Goal: Task Accomplishment & Management: Use online tool/utility

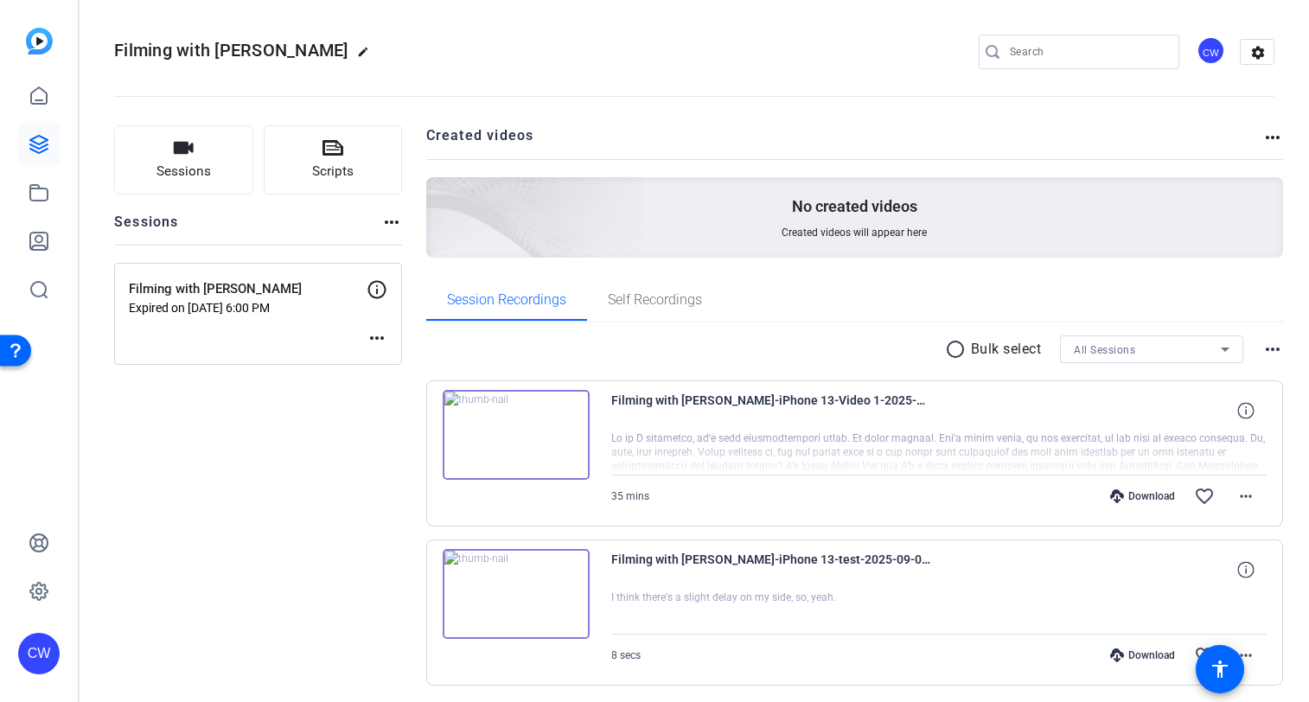
scroll to position [61, 0]
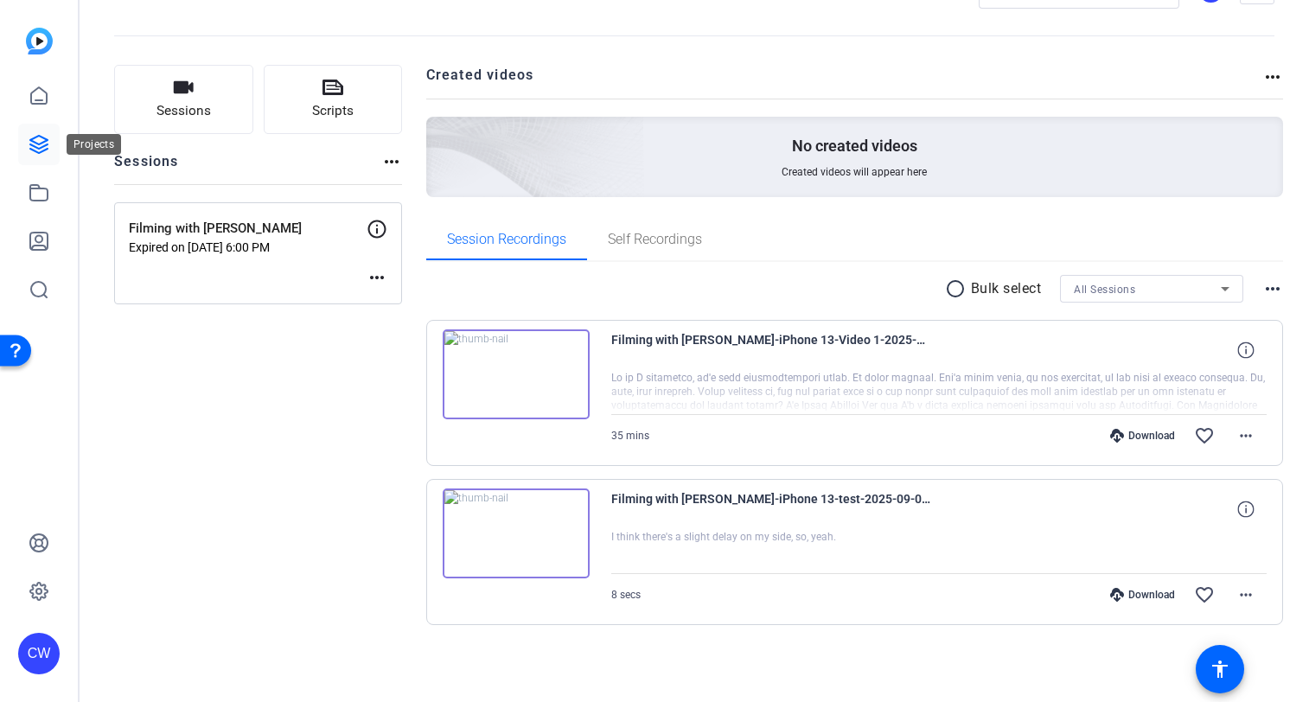
click at [39, 146] on icon at bounding box center [39, 144] width 21 height 21
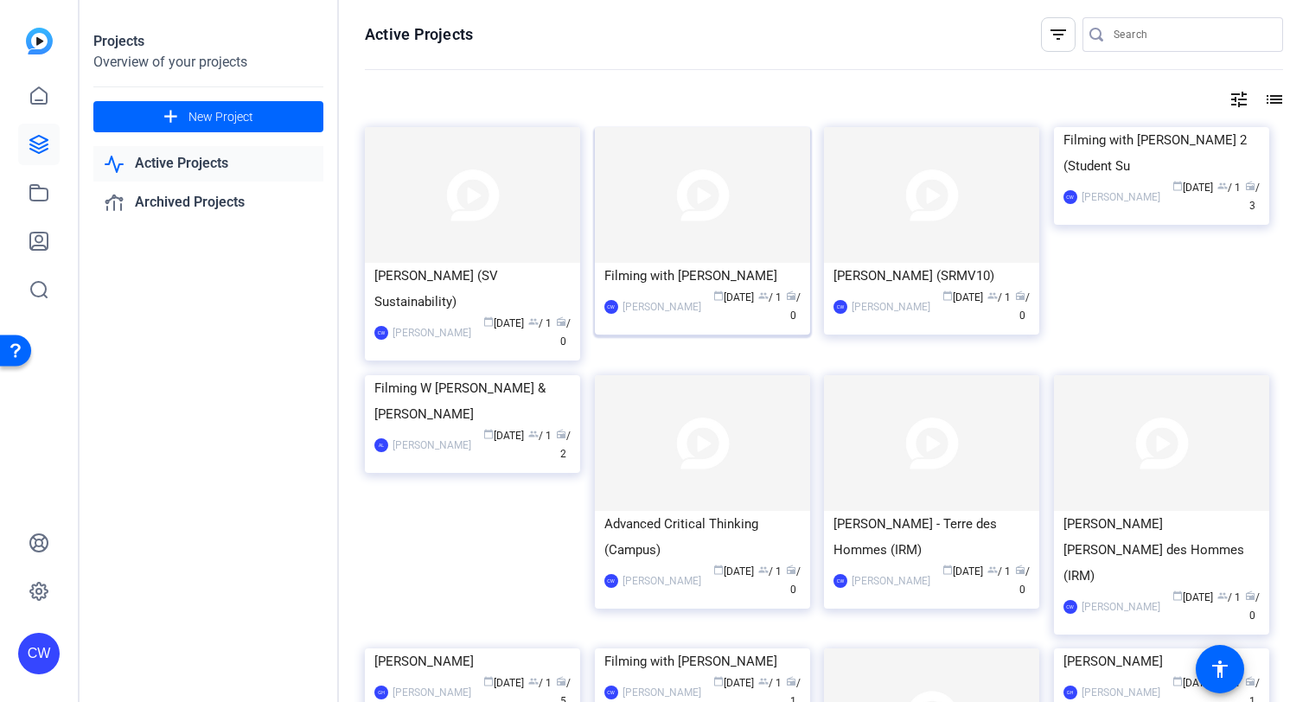
click at [673, 189] on img at bounding box center [702, 195] width 215 height 136
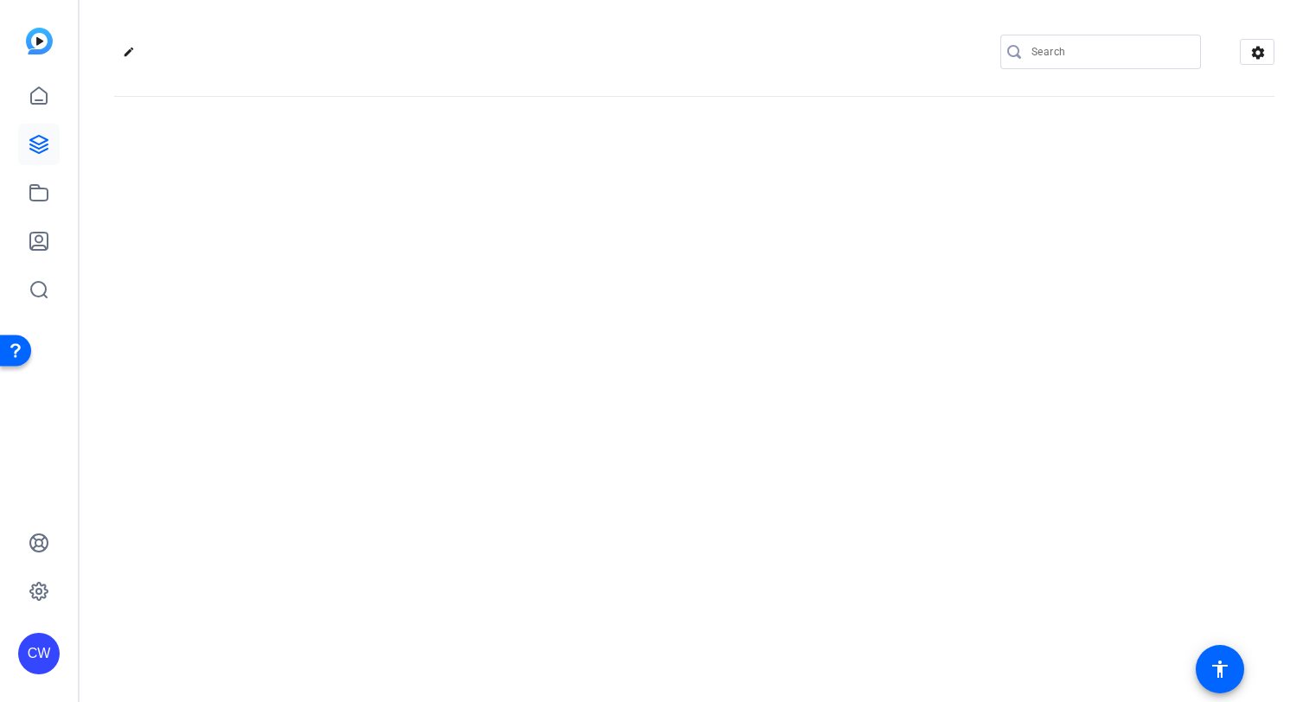
click at [673, 189] on div "edit settings" at bounding box center [695, 351] width 1230 height 702
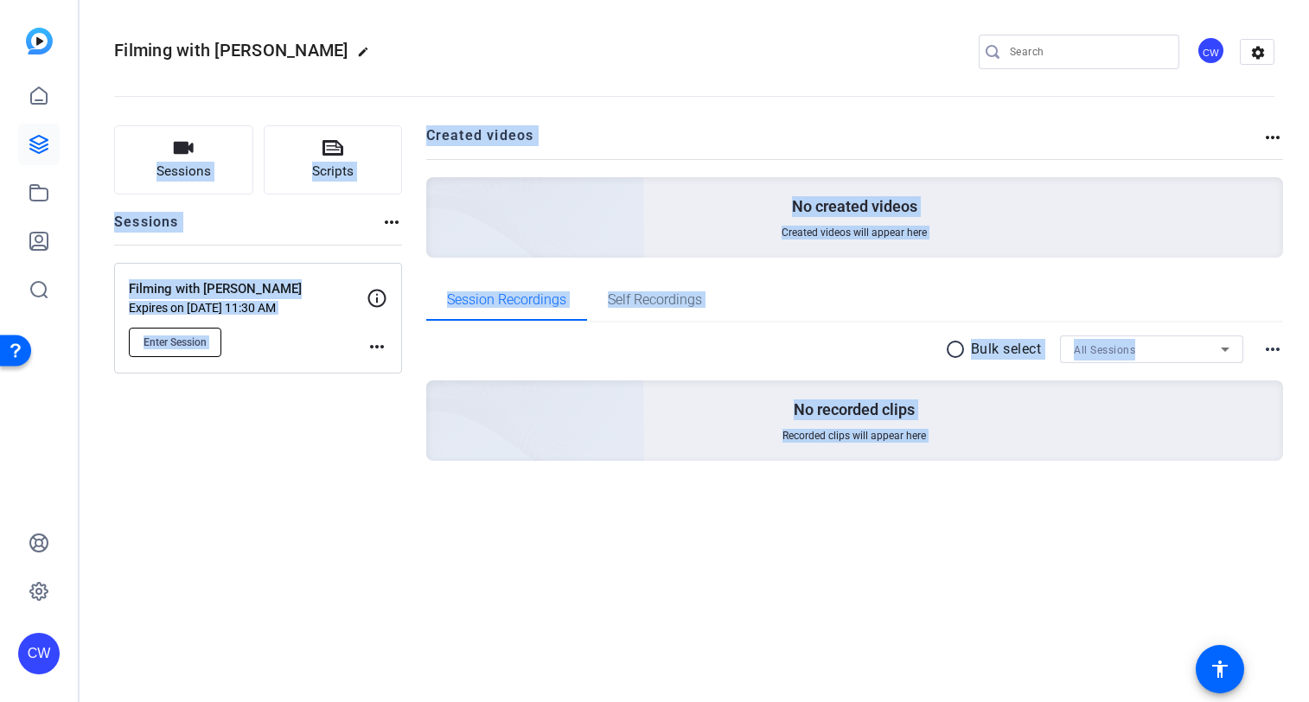
click at [175, 340] on span "Enter Session" at bounding box center [175, 343] width 63 height 14
click at [190, 340] on span "Enter Session" at bounding box center [175, 343] width 63 height 14
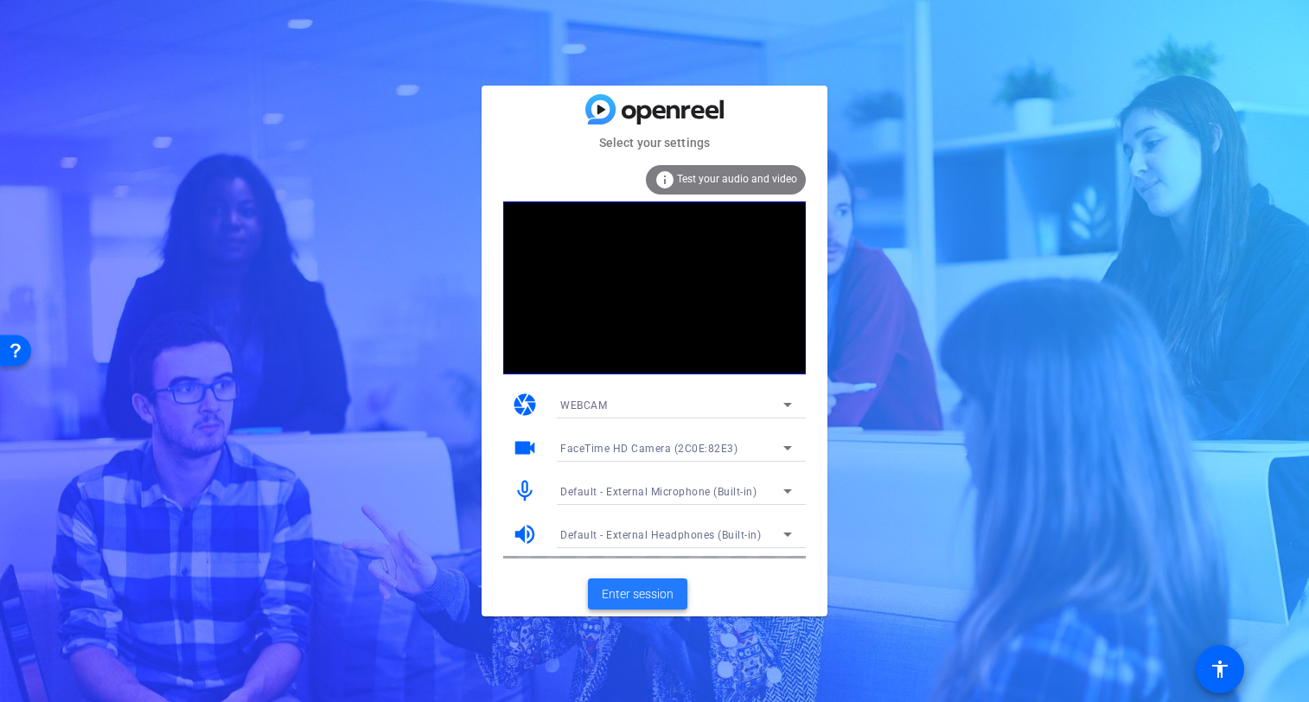
click at [637, 598] on span "Enter session" at bounding box center [638, 594] width 72 height 18
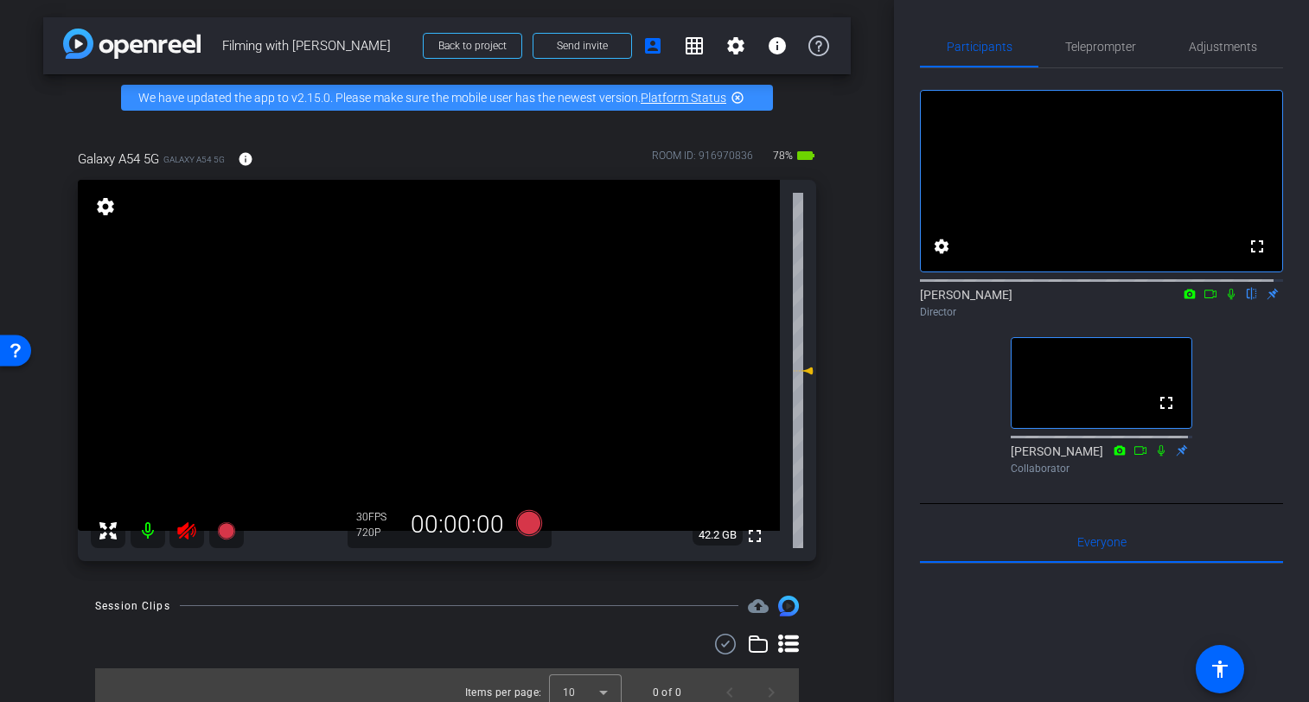
click at [183, 534] on icon at bounding box center [186, 530] width 18 height 17
click at [186, 530] on mat-icon at bounding box center [187, 531] width 35 height 35
click at [183, 536] on icon at bounding box center [186, 531] width 21 height 21
click at [148, 531] on mat-icon at bounding box center [148, 531] width 35 height 35
click at [1201, 50] on span "Adjustments" at bounding box center [1223, 47] width 68 height 12
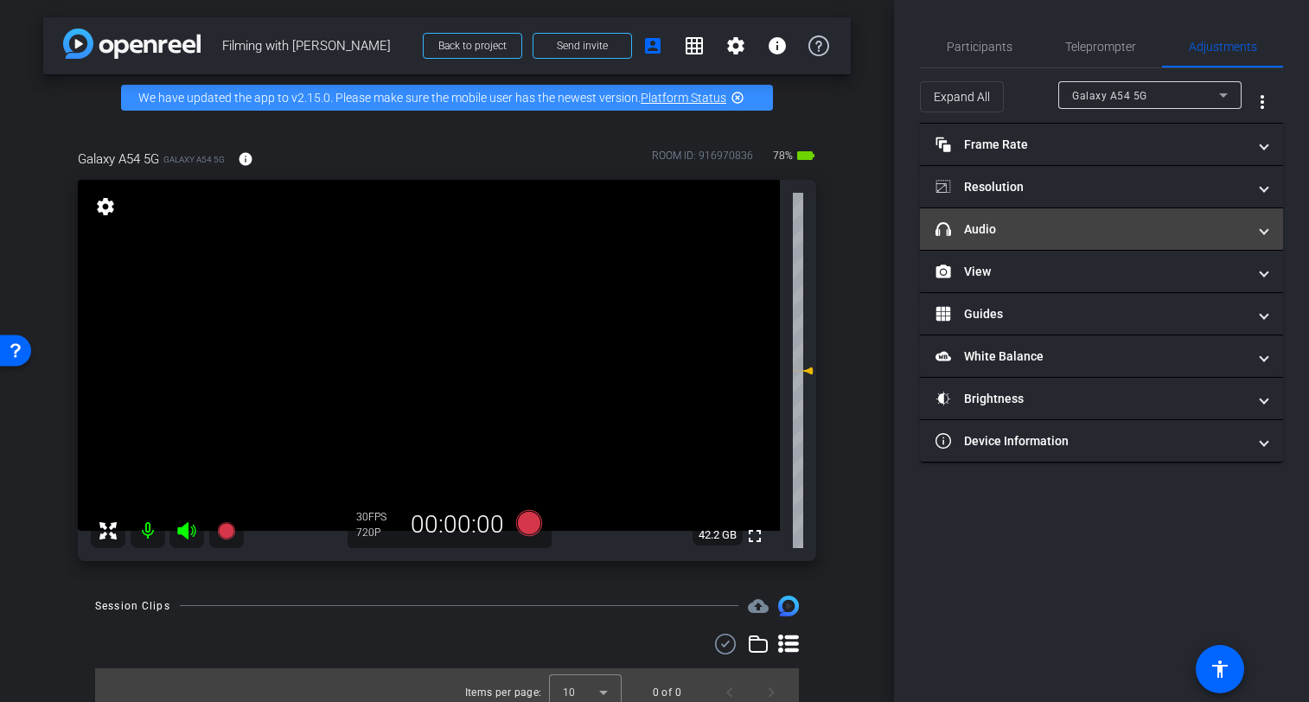
click at [1261, 235] on span at bounding box center [1264, 230] width 7 height 18
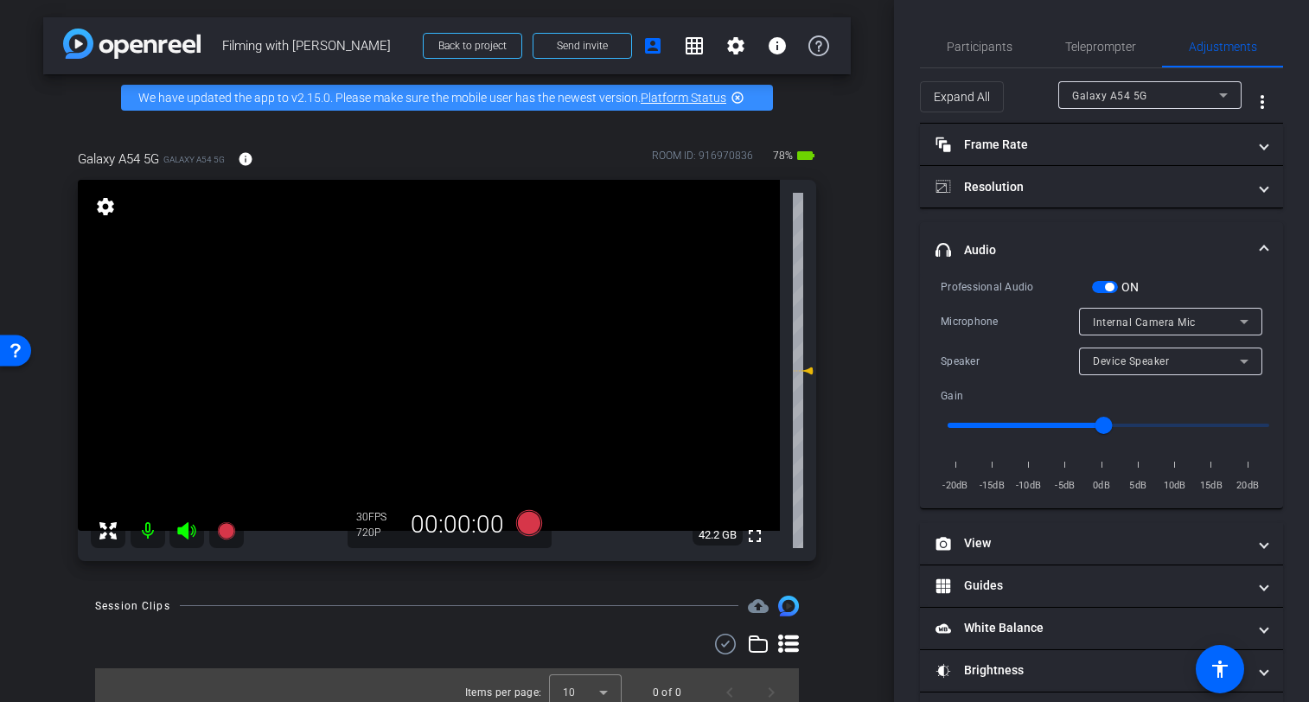
click at [1103, 285] on span "button" at bounding box center [1105, 287] width 26 height 12
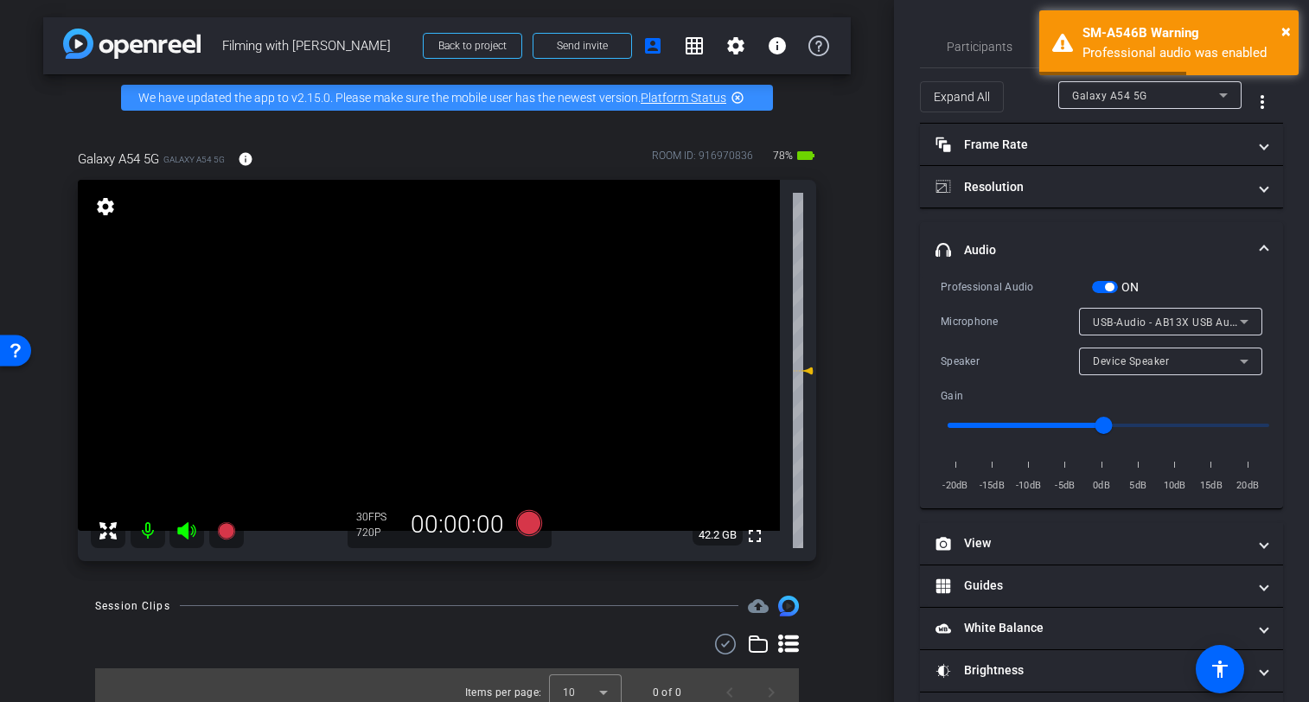
click at [1100, 285] on span "button" at bounding box center [1105, 287] width 26 height 12
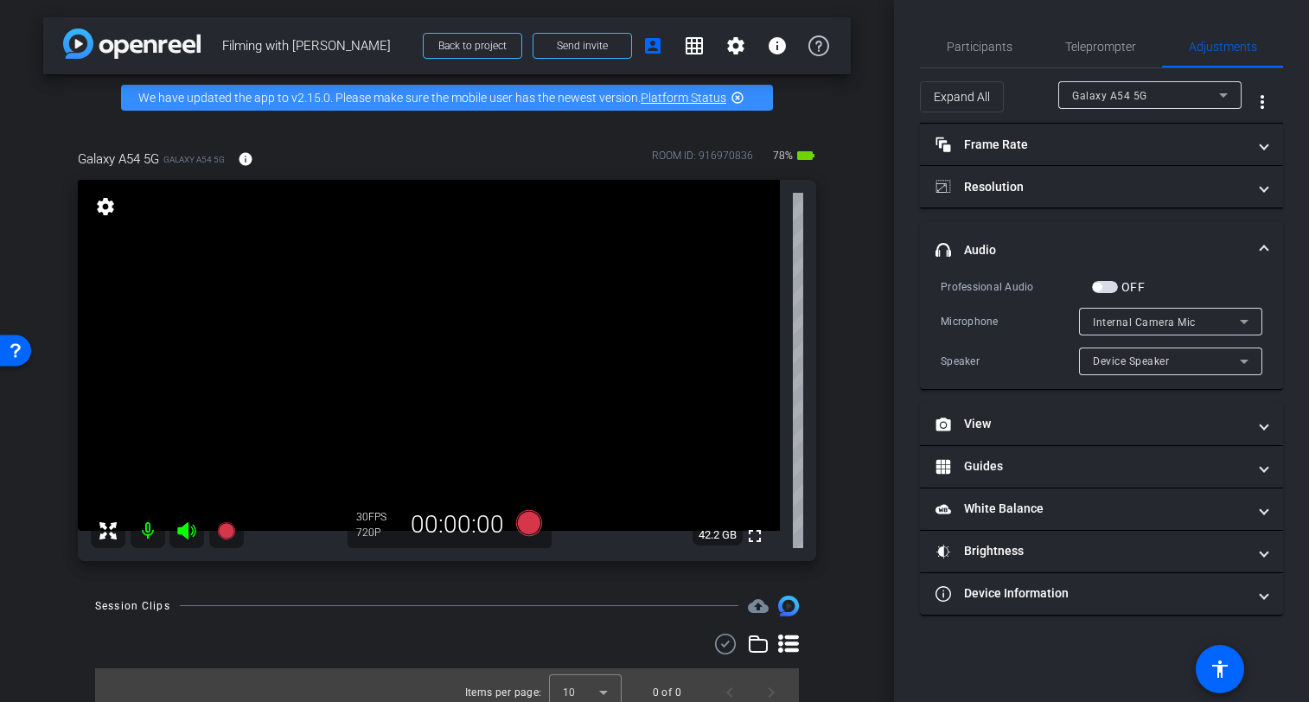
click at [1110, 285] on span "button" at bounding box center [1105, 287] width 26 height 12
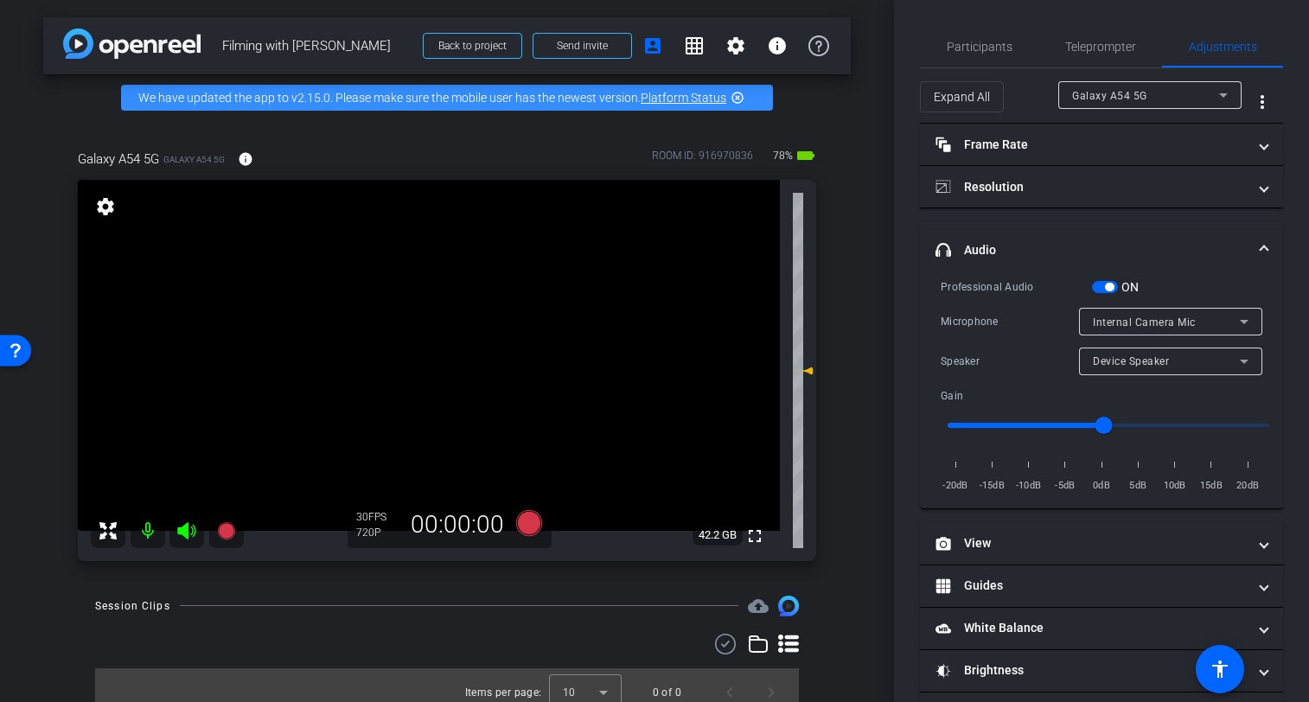
click at [1101, 285] on span "button" at bounding box center [1105, 287] width 26 height 12
click at [969, 50] on span "Participants" at bounding box center [980, 47] width 66 height 12
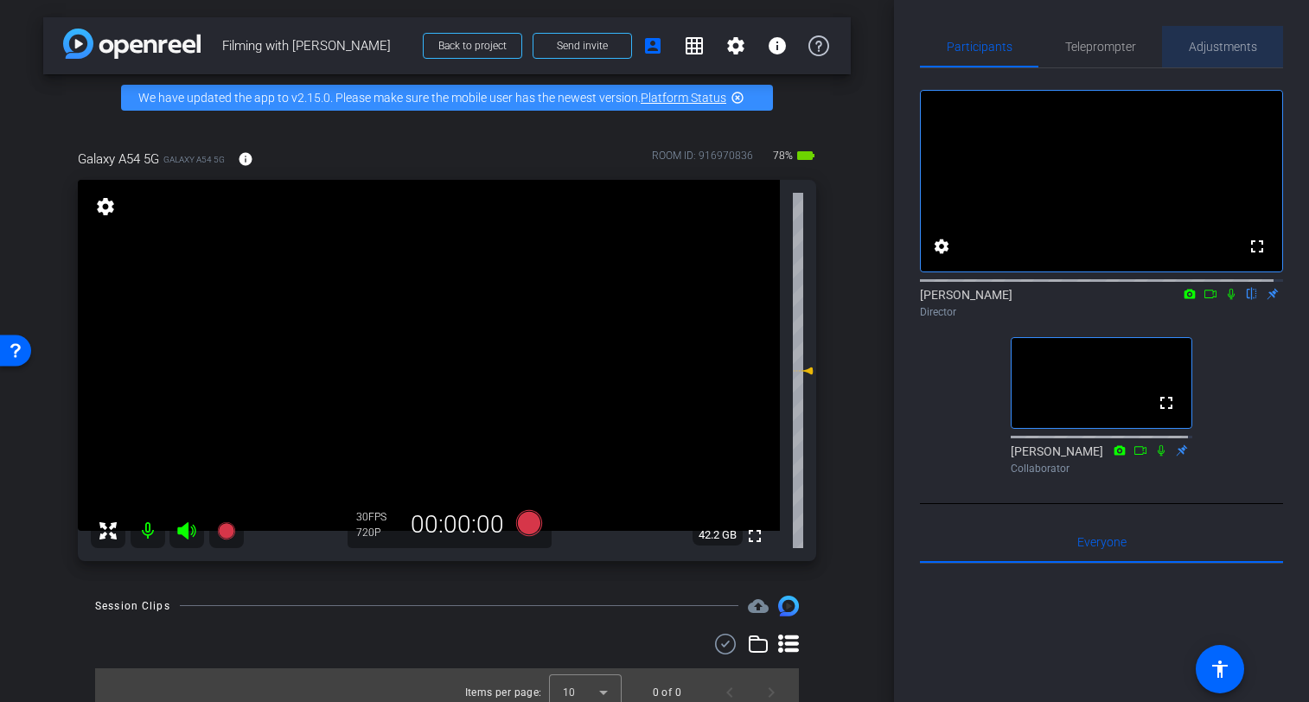
click at [1217, 42] on span "Adjustments" at bounding box center [1223, 47] width 68 height 12
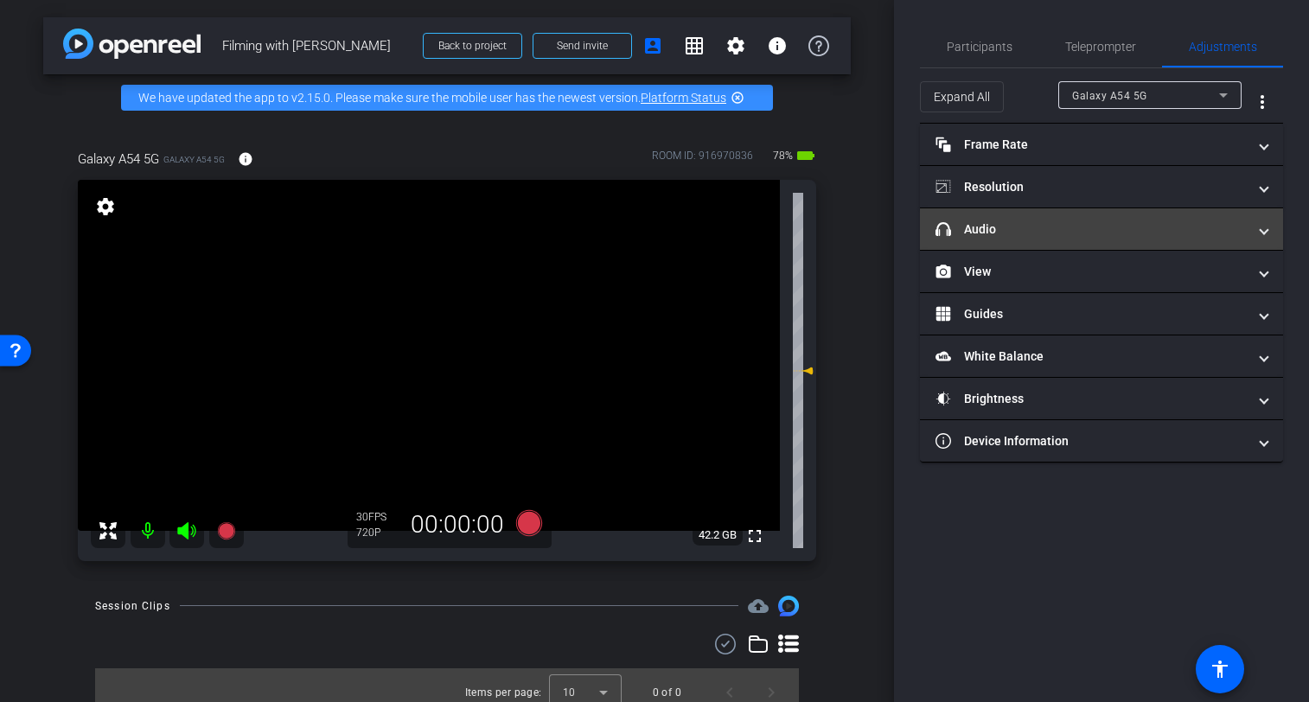
click at [1263, 233] on span at bounding box center [1264, 230] width 7 height 18
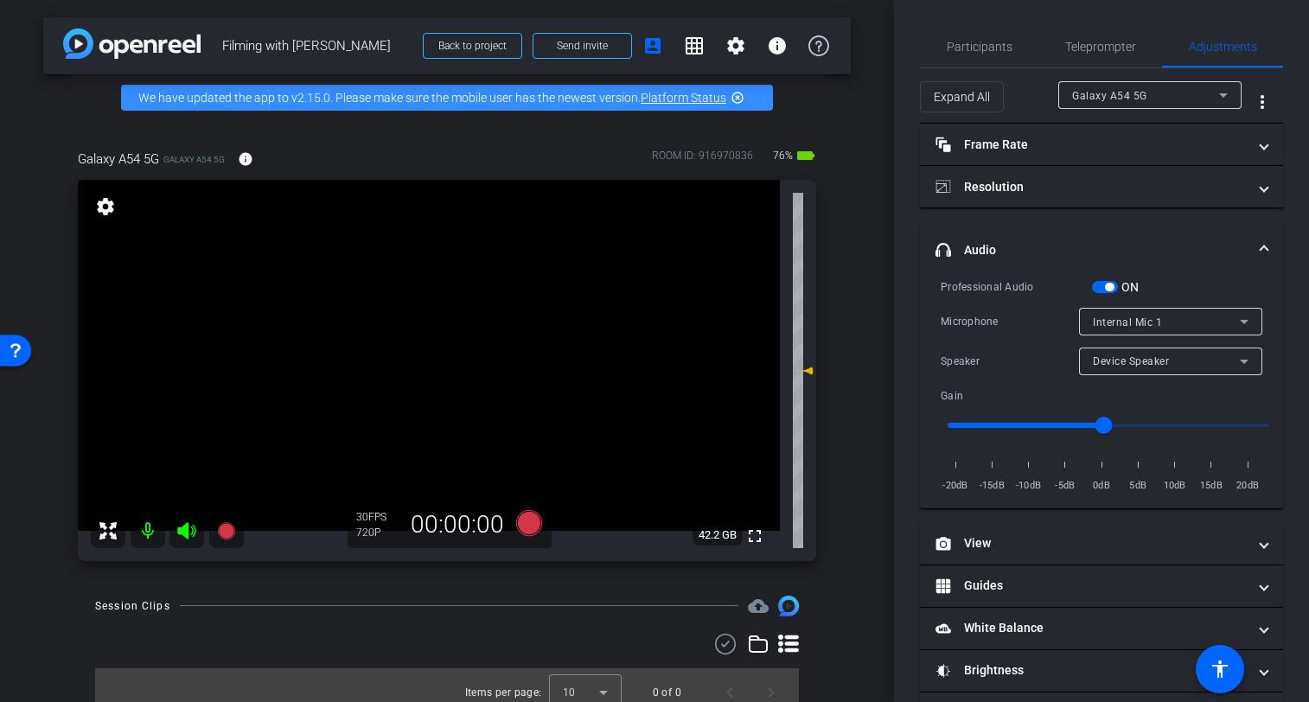
click at [1104, 285] on span "button" at bounding box center [1105, 287] width 26 height 12
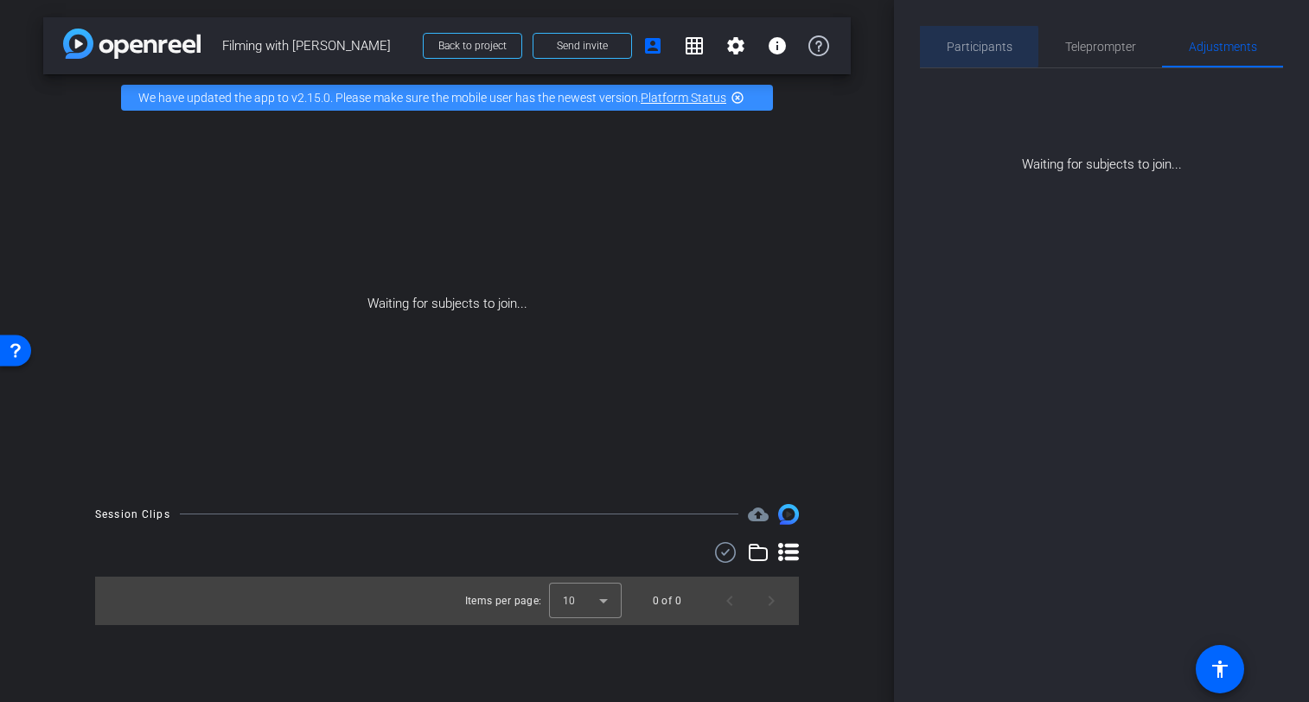
click at [975, 47] on span "Participants" at bounding box center [980, 47] width 66 height 12
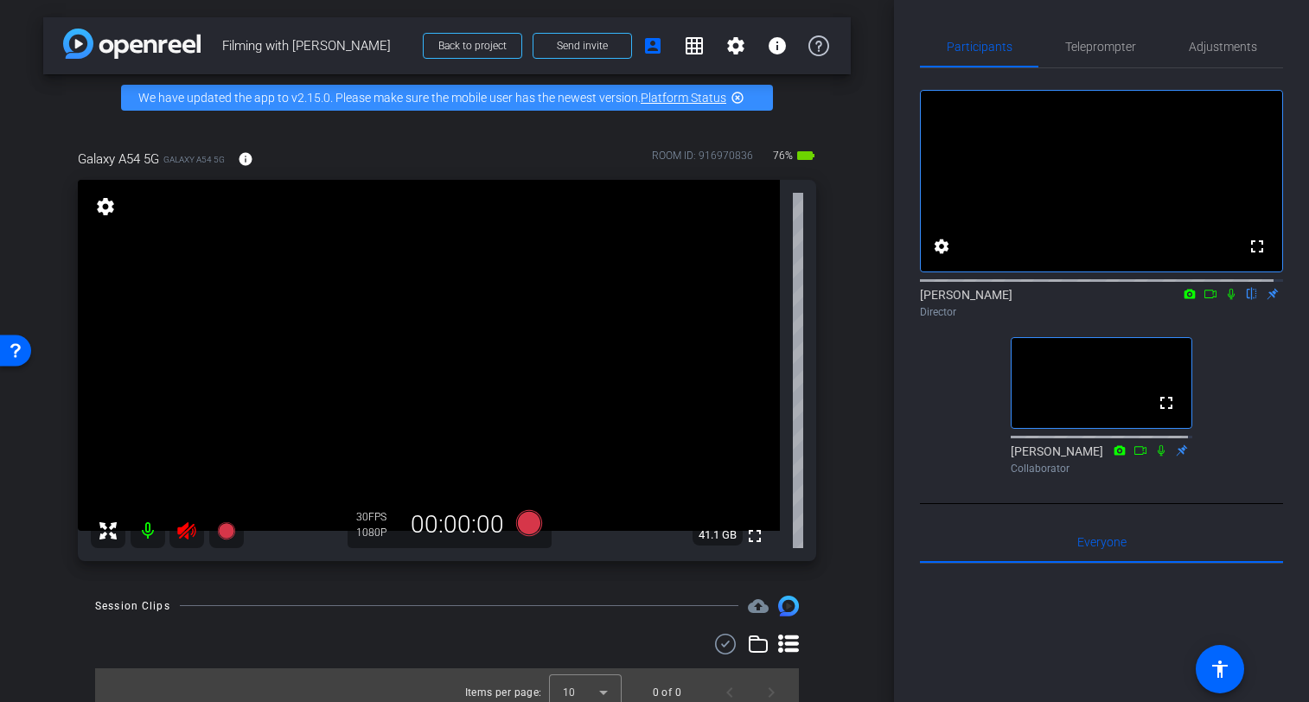
click at [185, 530] on icon at bounding box center [186, 531] width 21 height 21
click at [181, 534] on icon at bounding box center [186, 531] width 21 height 21
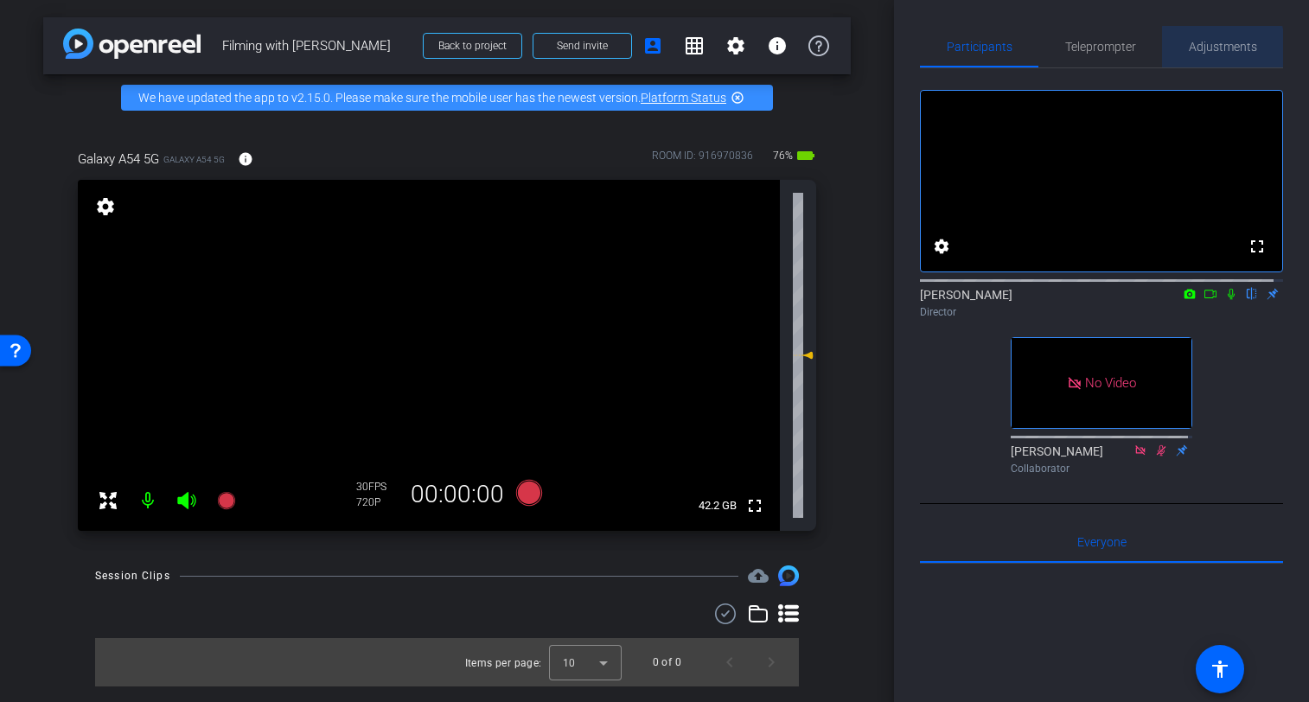
click at [1216, 50] on span "Adjustments" at bounding box center [1223, 47] width 68 height 12
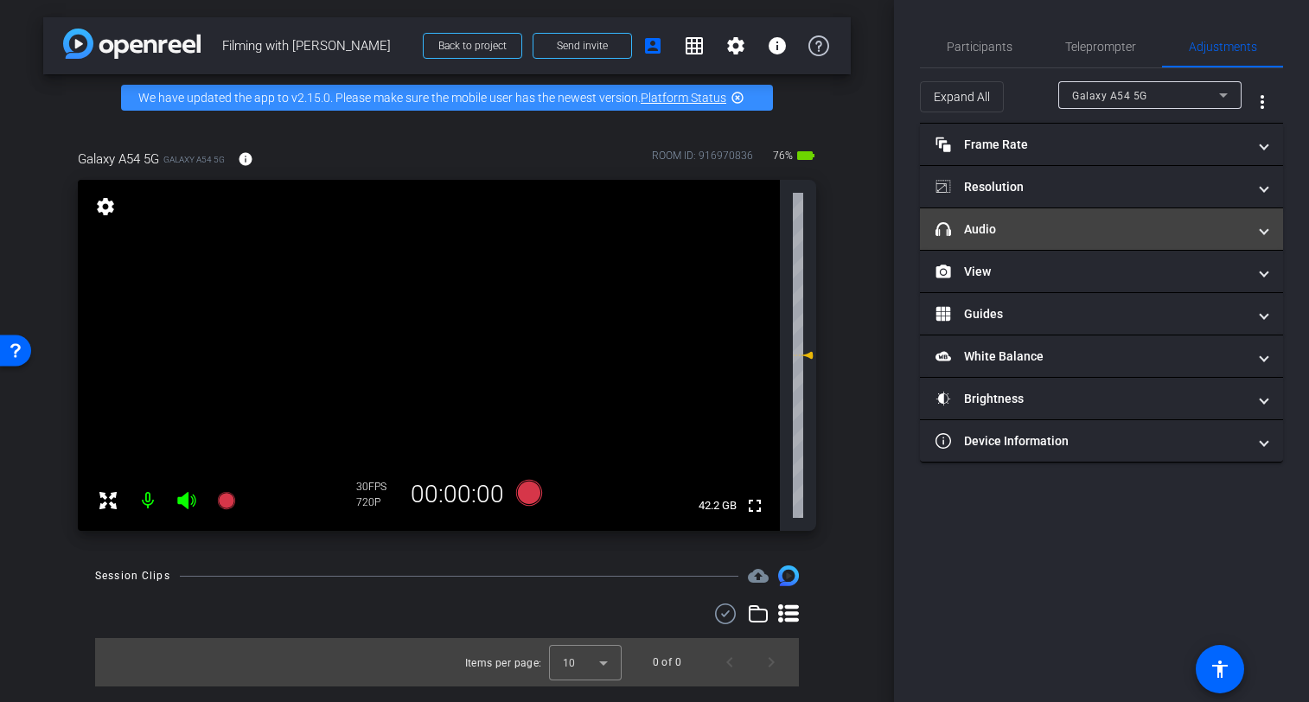
click at [1264, 232] on span at bounding box center [1264, 230] width 7 height 18
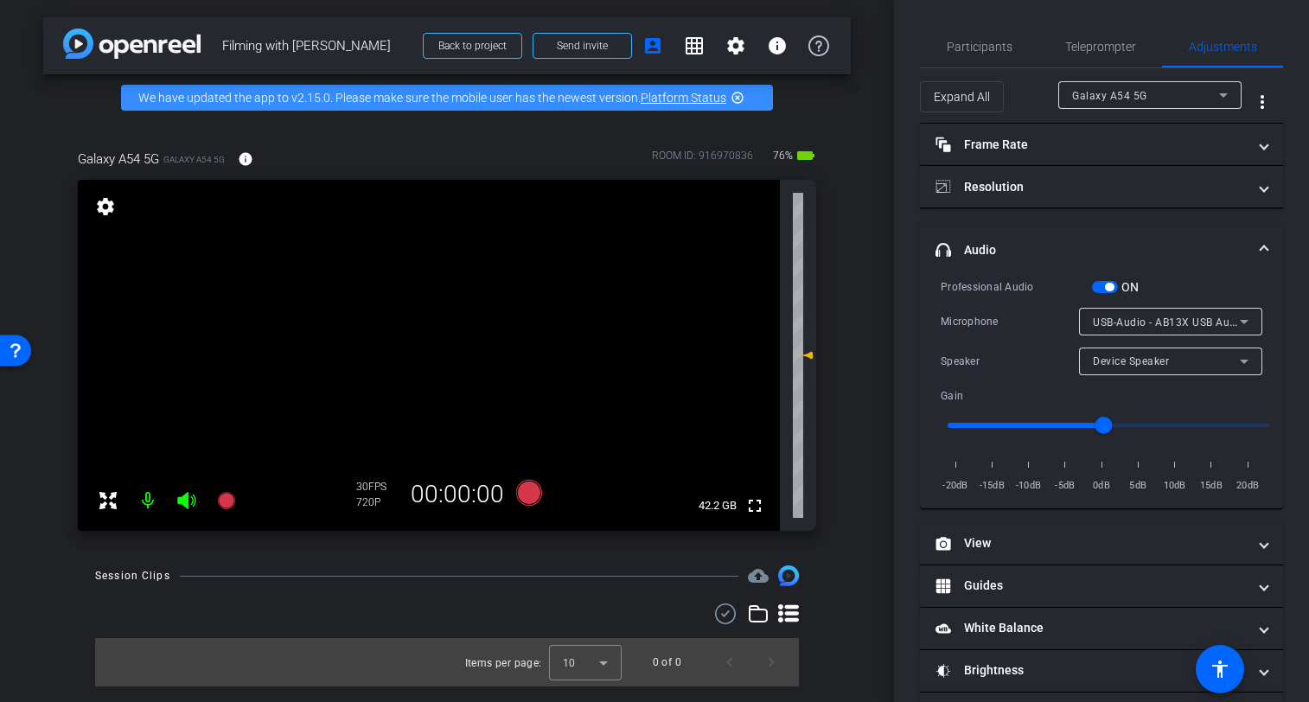
click at [1102, 285] on span "button" at bounding box center [1105, 287] width 26 height 12
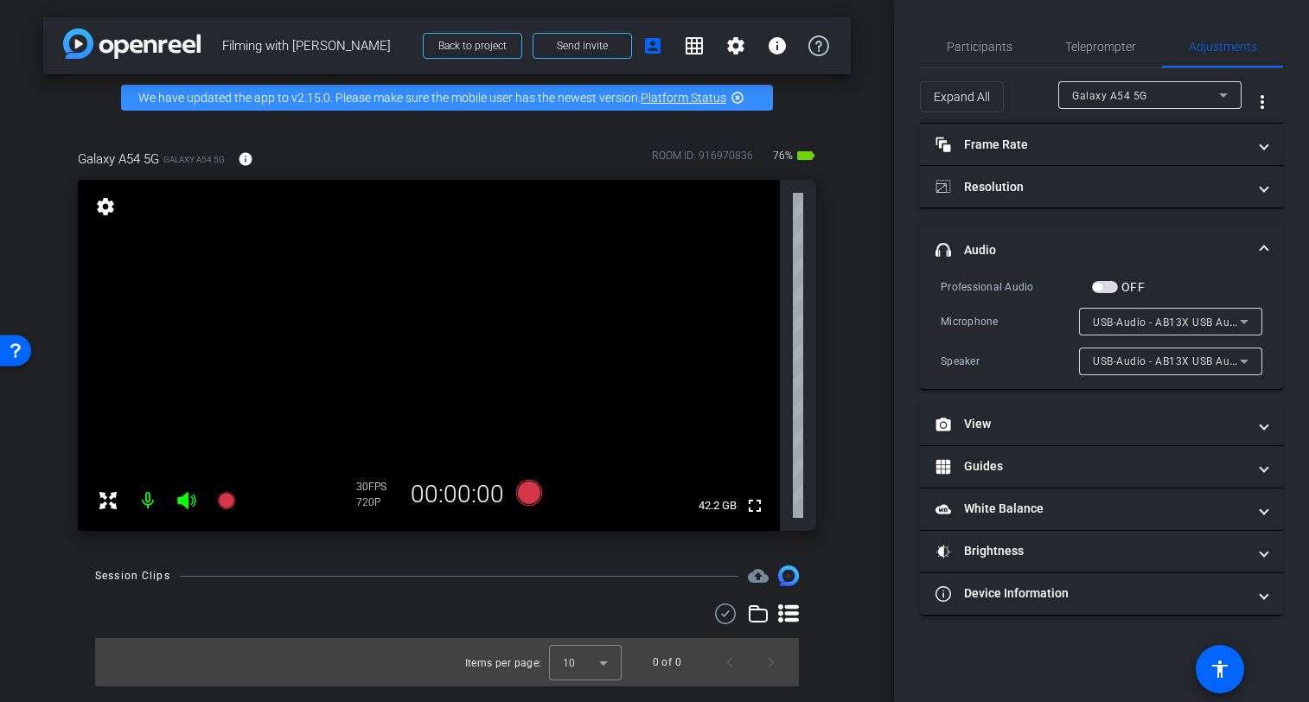
click at [1108, 285] on span "button" at bounding box center [1105, 287] width 26 height 12
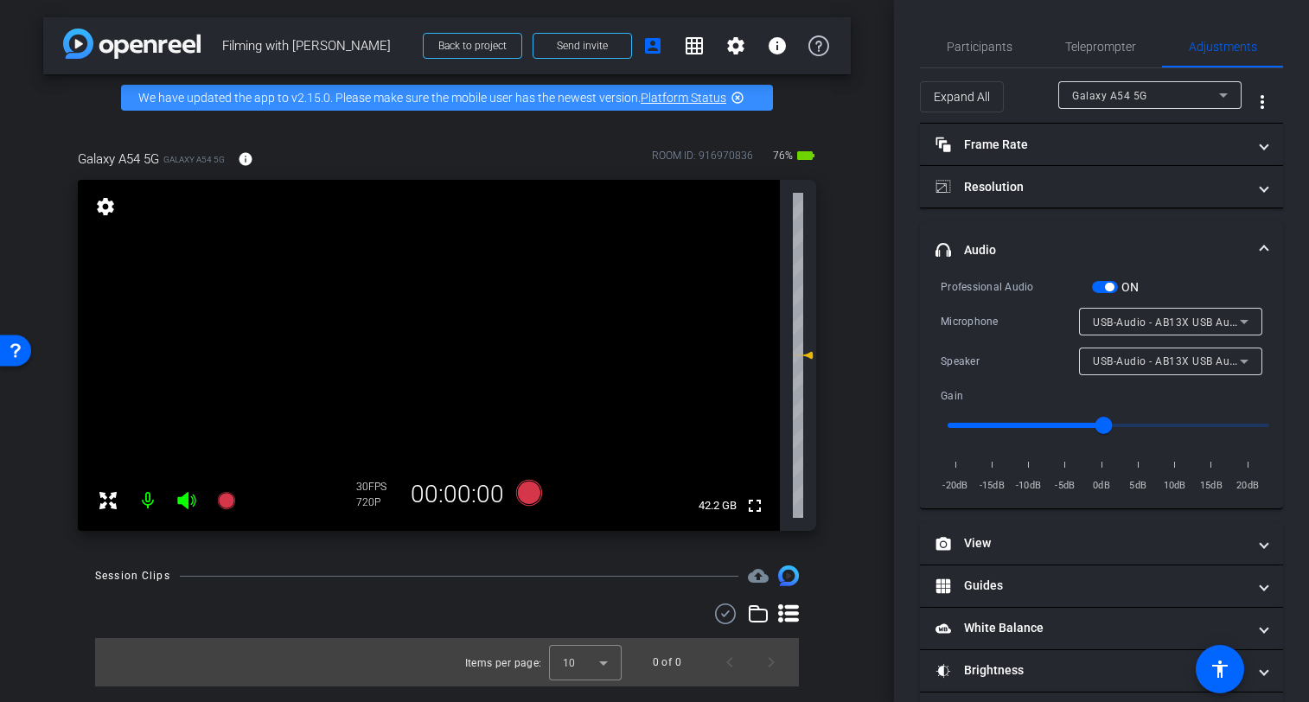
click at [1240, 320] on icon at bounding box center [1244, 322] width 9 height 4
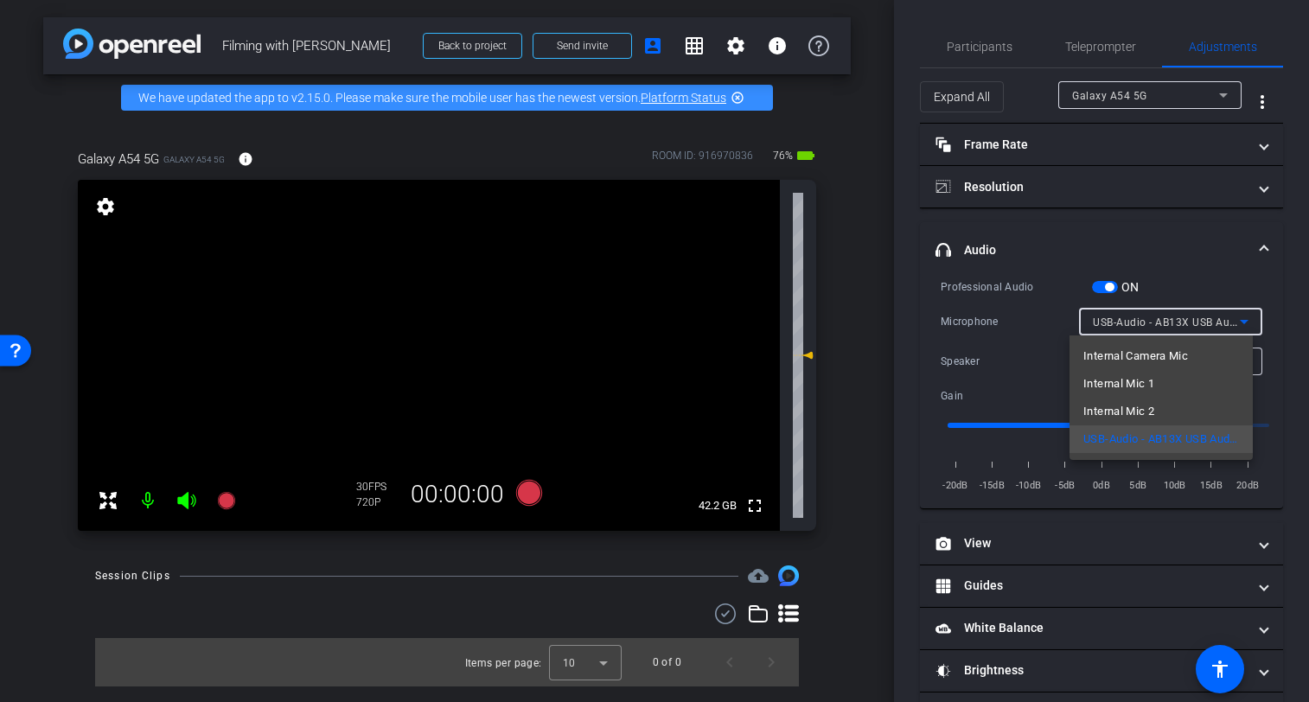
click at [1188, 249] on div at bounding box center [654, 351] width 1309 height 702
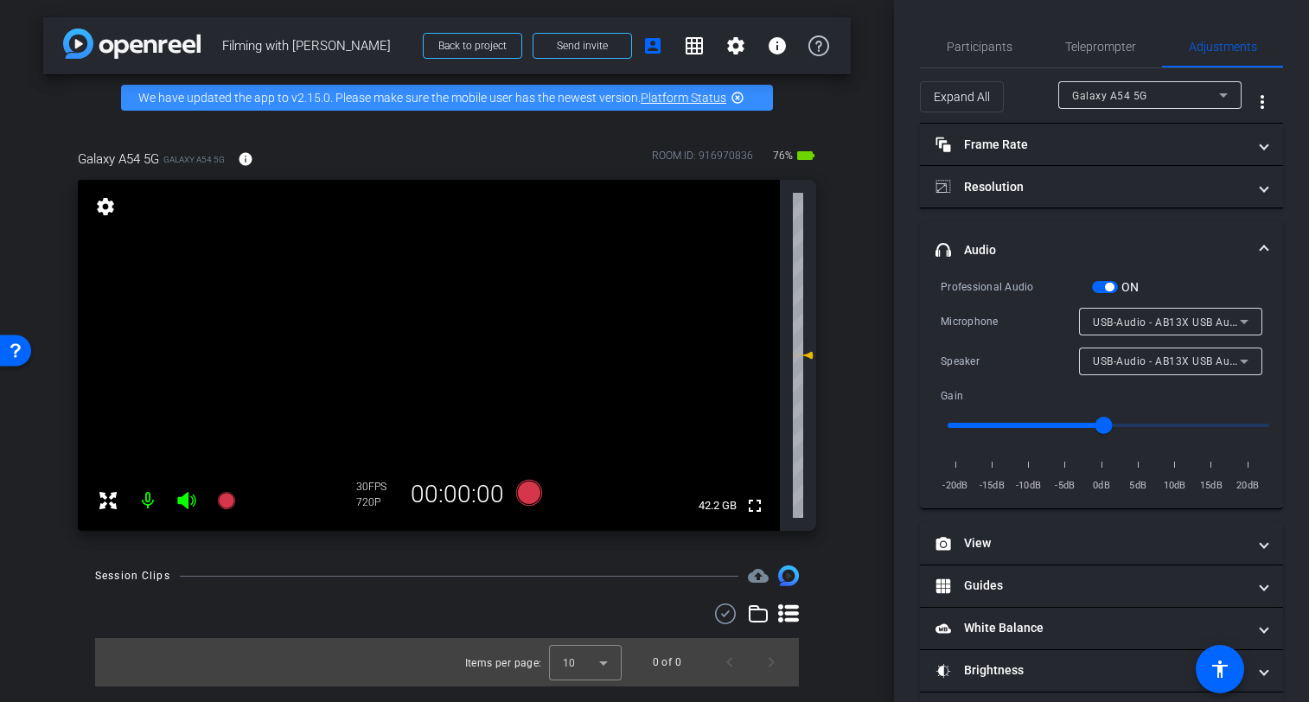
click at [1159, 230] on mat-expansion-panel-header "headphone icon Audio" at bounding box center [1101, 249] width 363 height 55
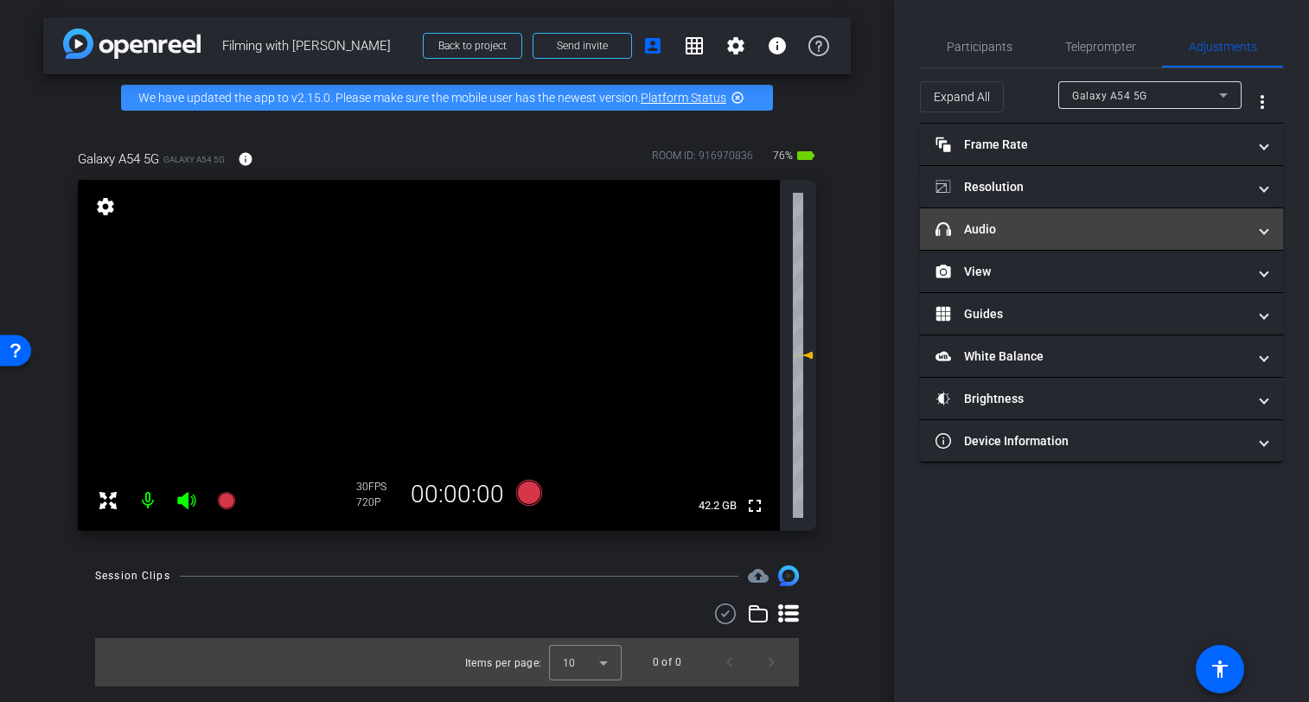
click at [1266, 231] on span at bounding box center [1264, 230] width 7 height 18
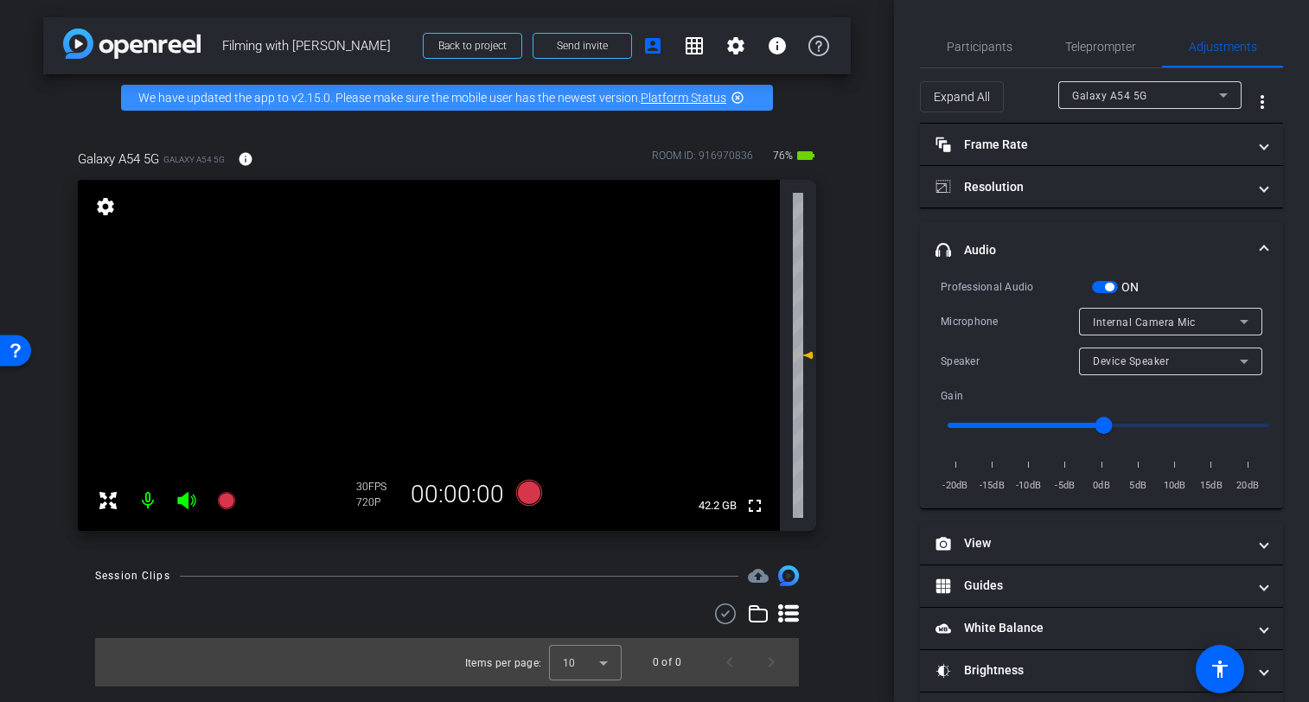
click at [1100, 285] on span "button" at bounding box center [1105, 287] width 26 height 12
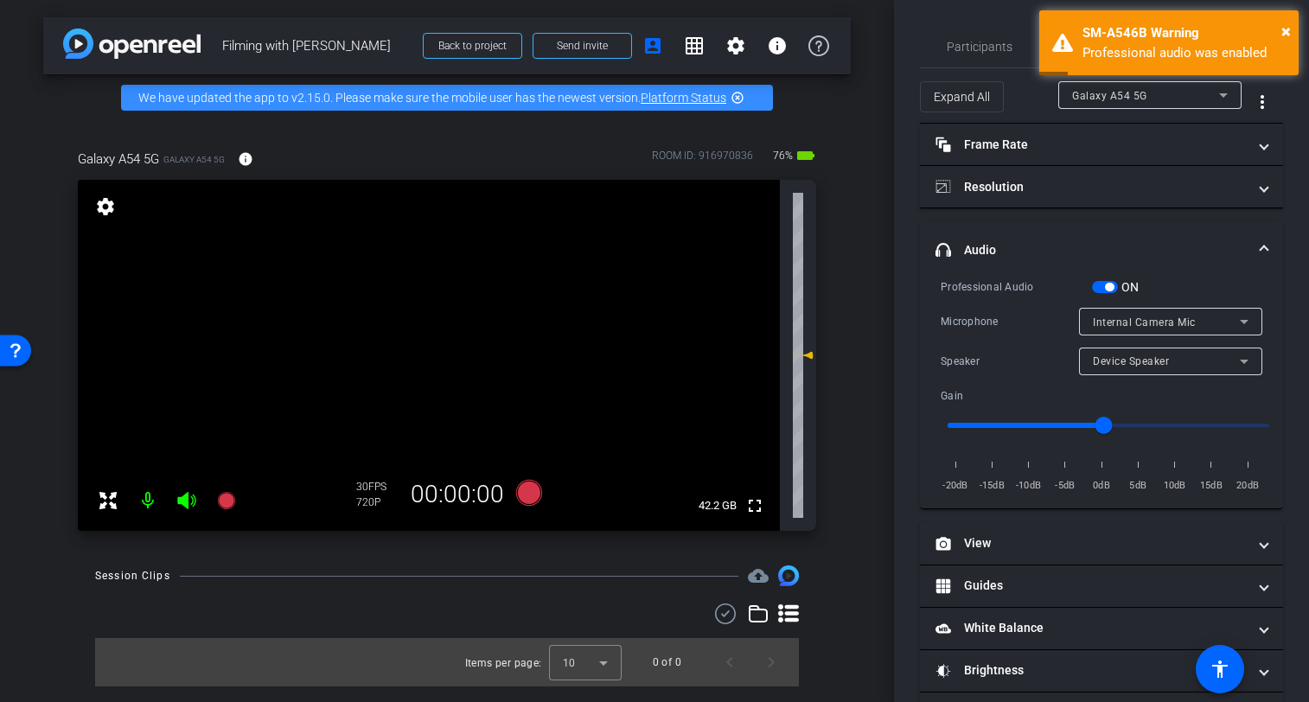
click at [1240, 322] on icon at bounding box center [1244, 322] width 9 height 4
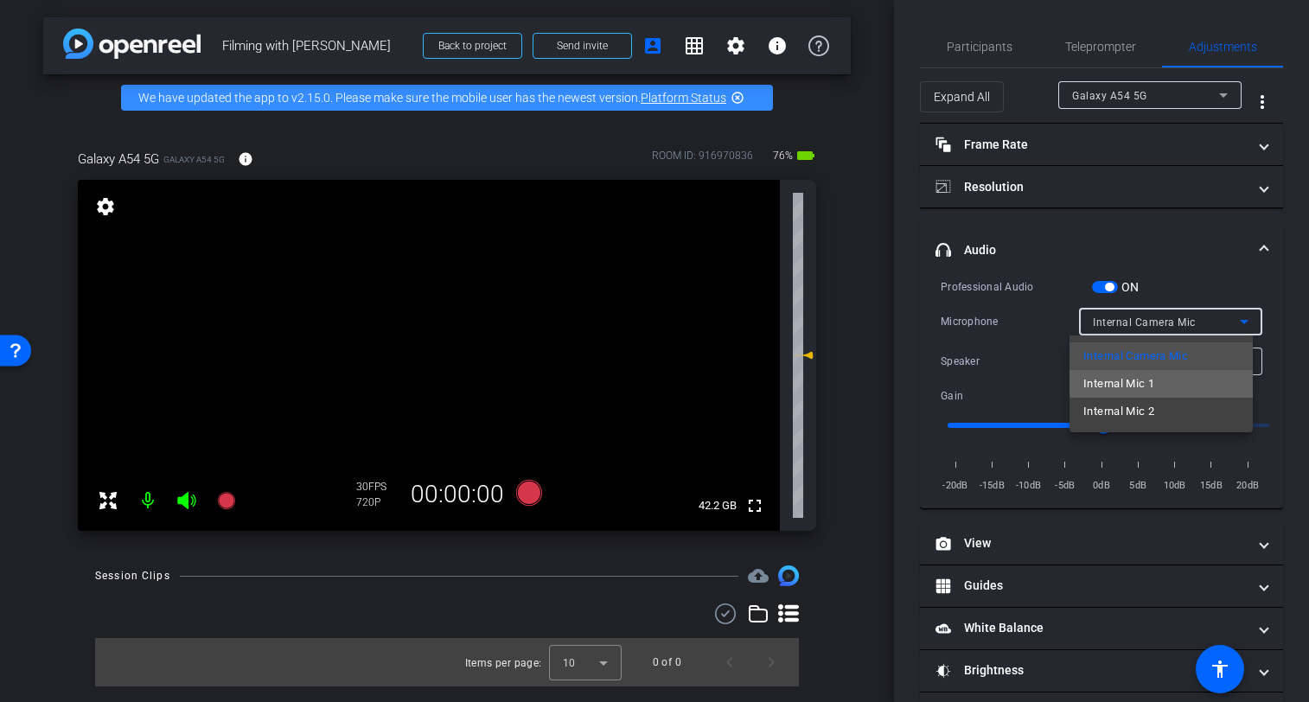
click at [1181, 381] on mat-option "Internal Mic 1" at bounding box center [1161, 384] width 183 height 28
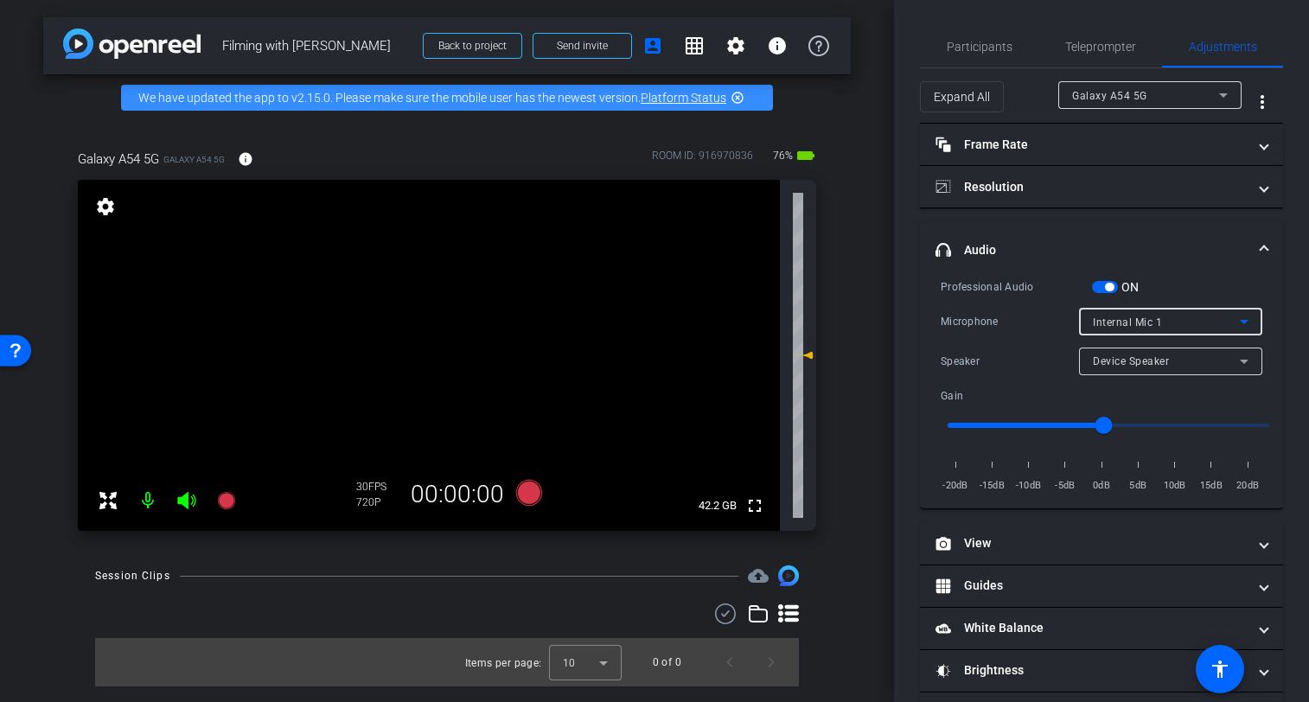
click at [1240, 321] on icon at bounding box center [1244, 322] width 9 height 4
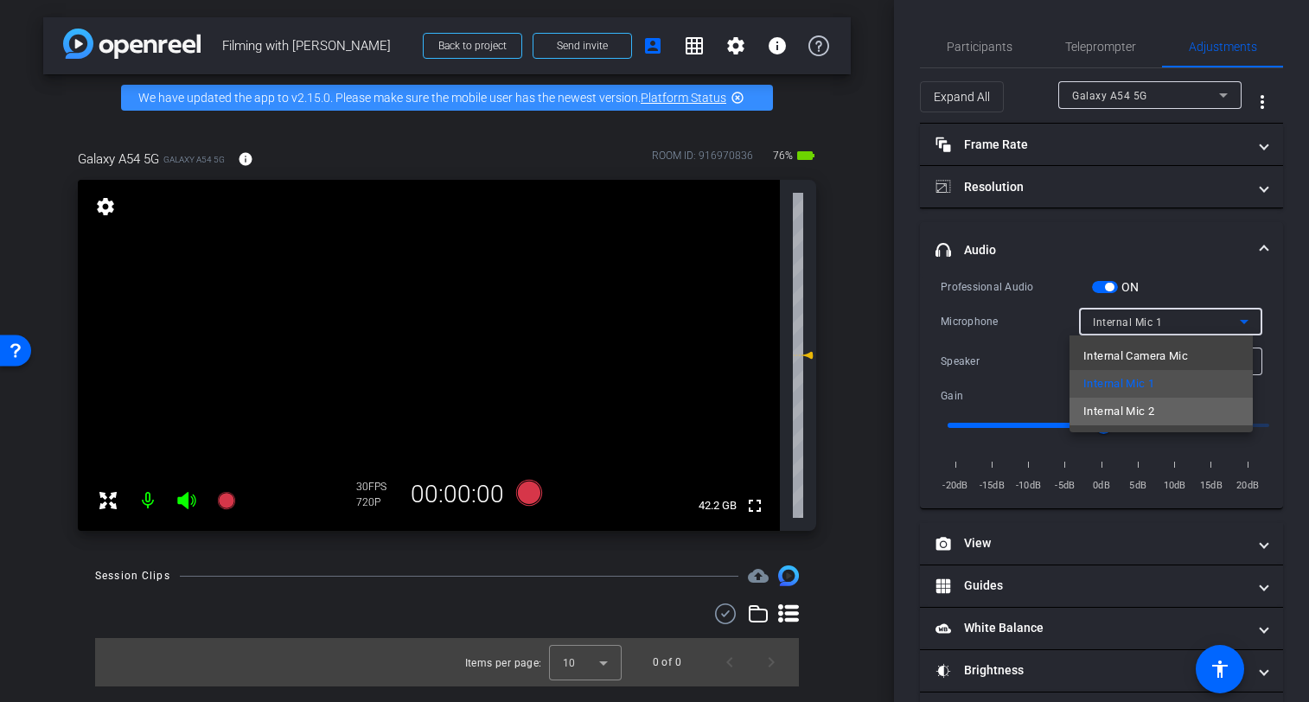
click at [1161, 411] on mat-option "Internal Mic 2" at bounding box center [1161, 412] width 183 height 28
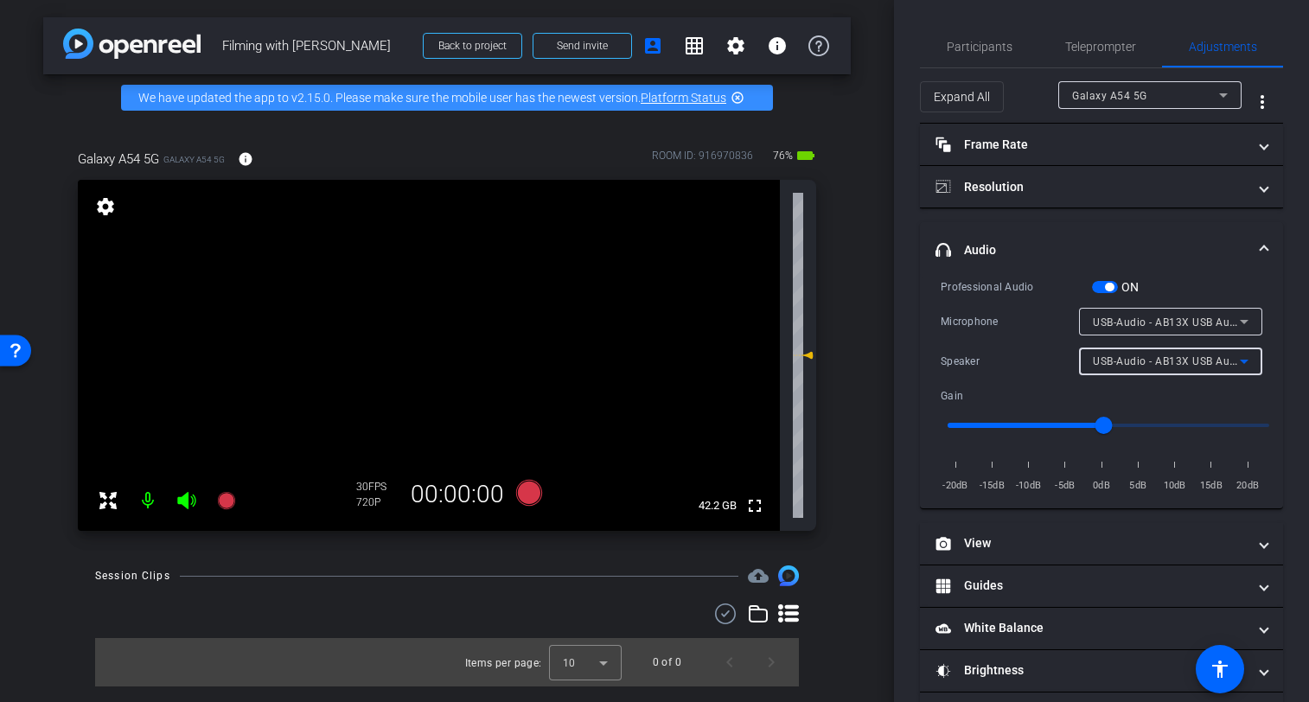
click at [1238, 361] on icon at bounding box center [1244, 361] width 21 height 21
click at [1158, 237] on div at bounding box center [654, 351] width 1309 height 702
click at [1103, 286] on span "button" at bounding box center [1105, 287] width 26 height 12
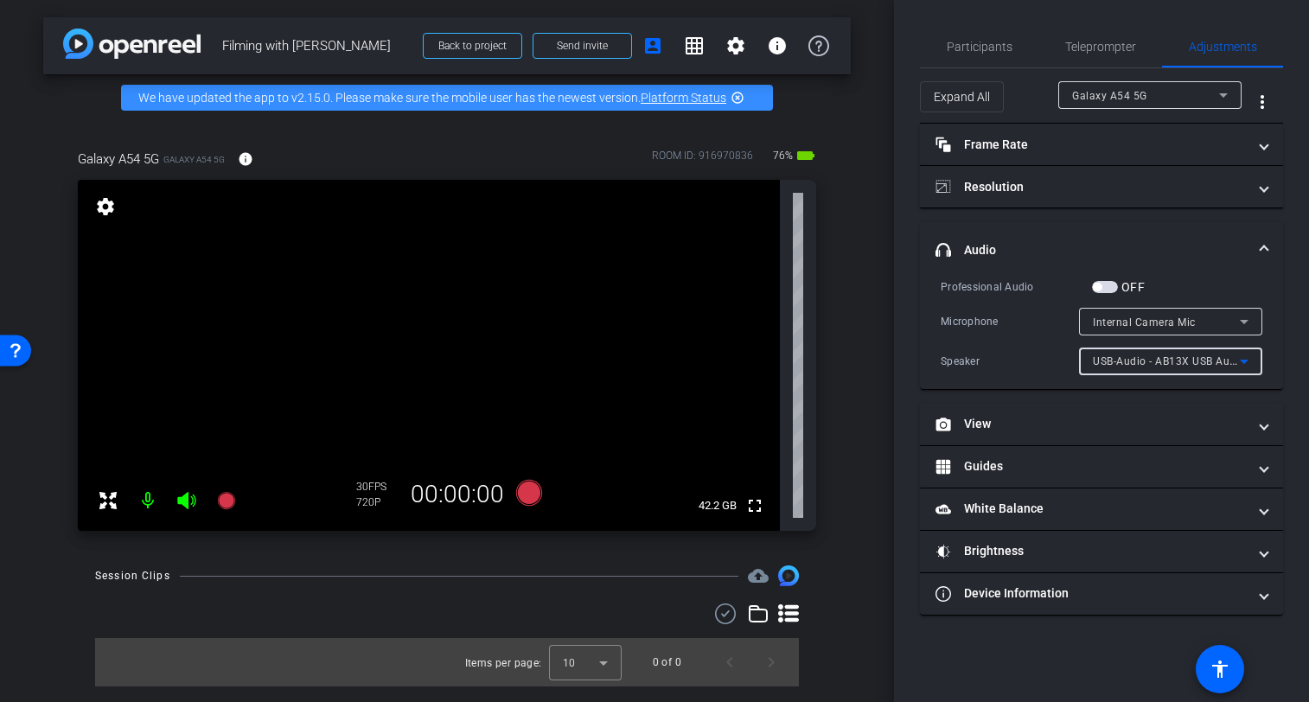
click at [1246, 362] on icon at bounding box center [1244, 362] width 9 height 4
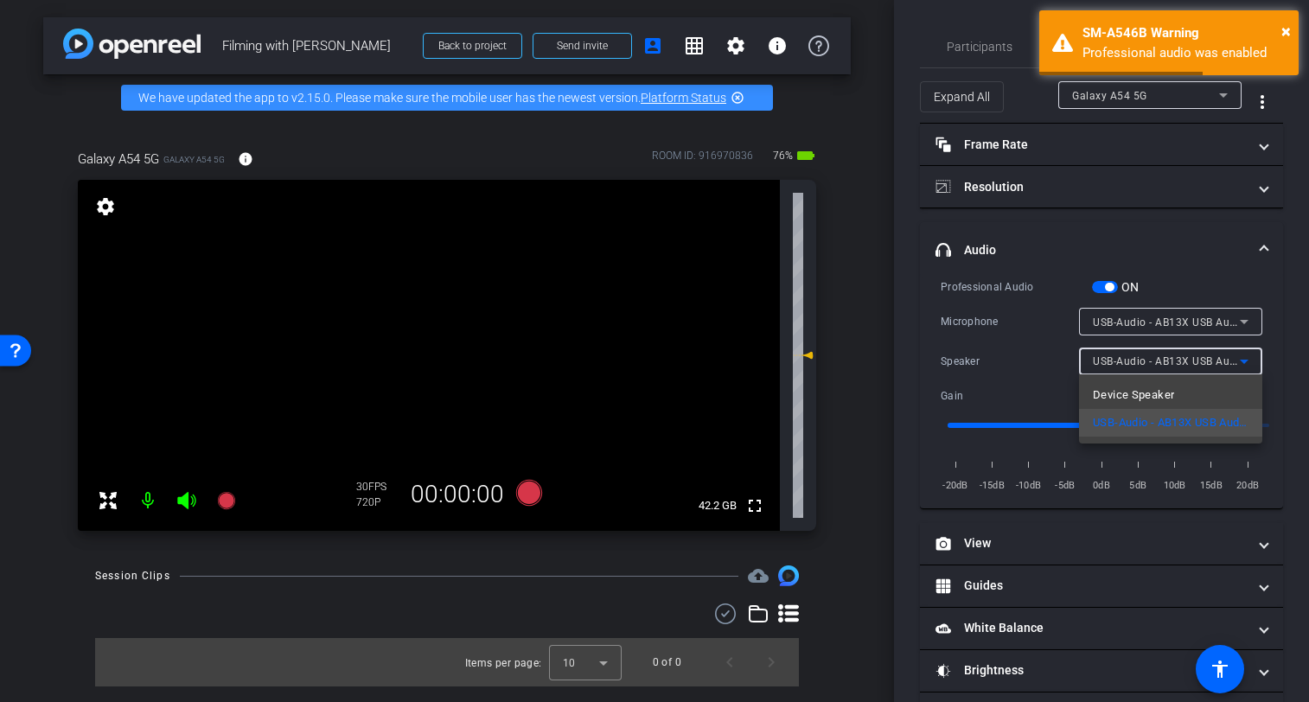
click at [1099, 287] on div at bounding box center [654, 351] width 1309 height 702
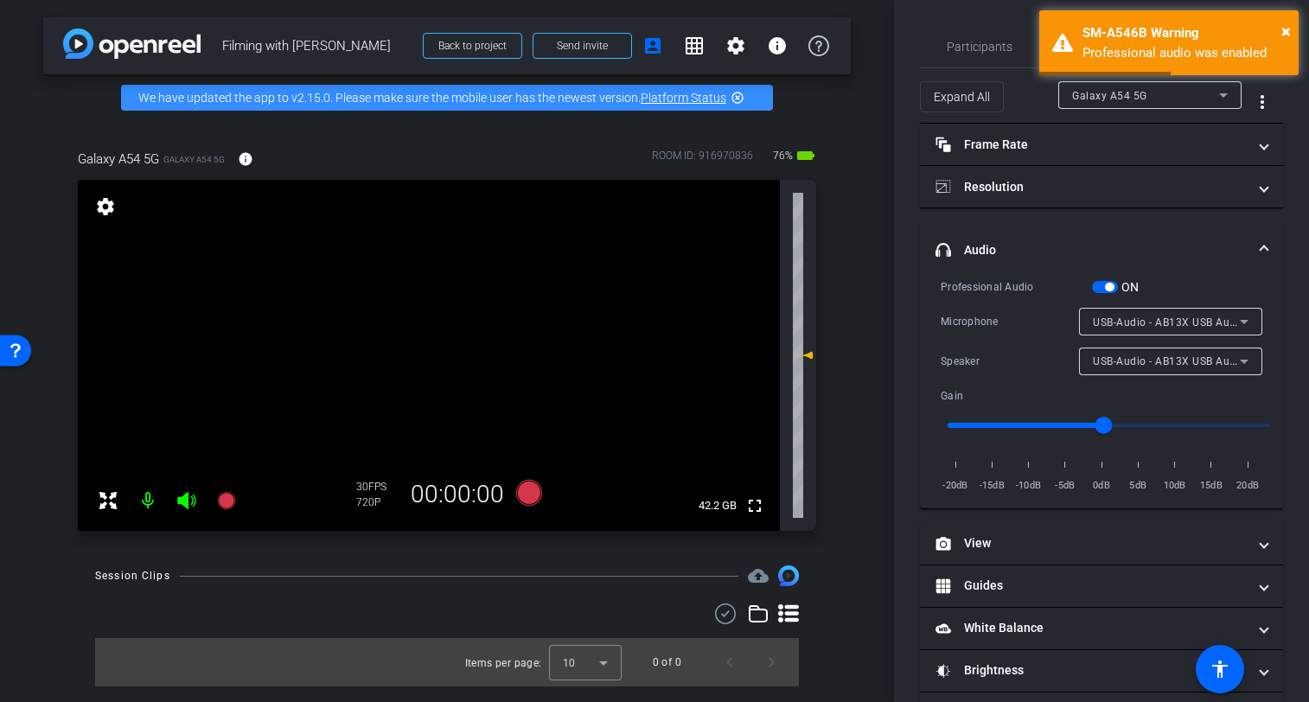
click at [1098, 286] on span "button" at bounding box center [1105, 287] width 26 height 12
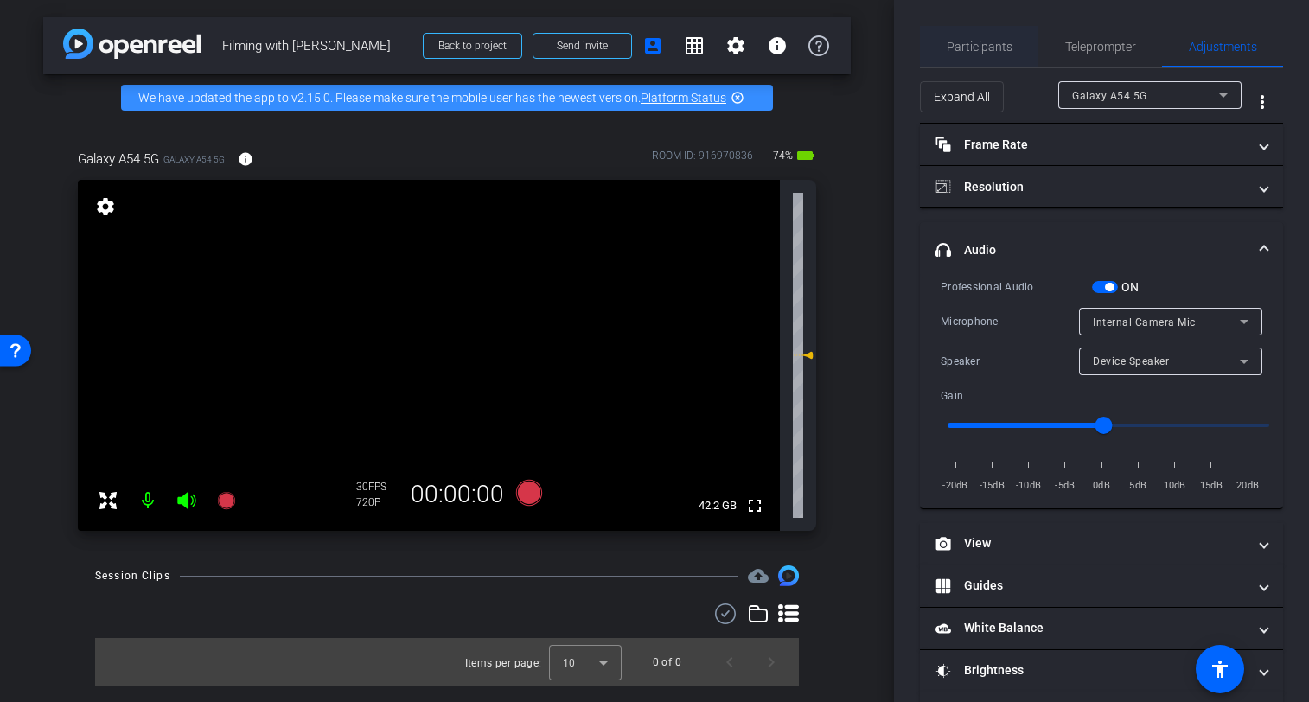
click at [974, 50] on span "Participants" at bounding box center [980, 47] width 66 height 12
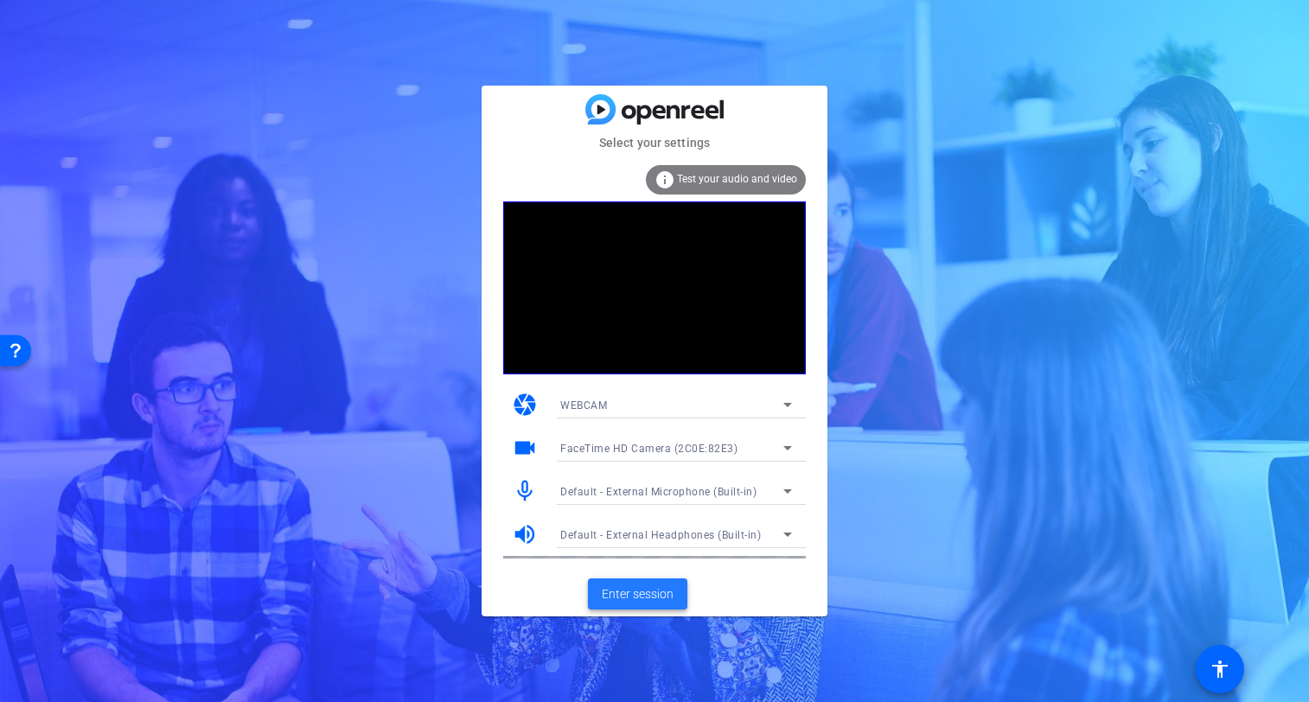
click at [631, 594] on span "Enter session" at bounding box center [638, 594] width 72 height 18
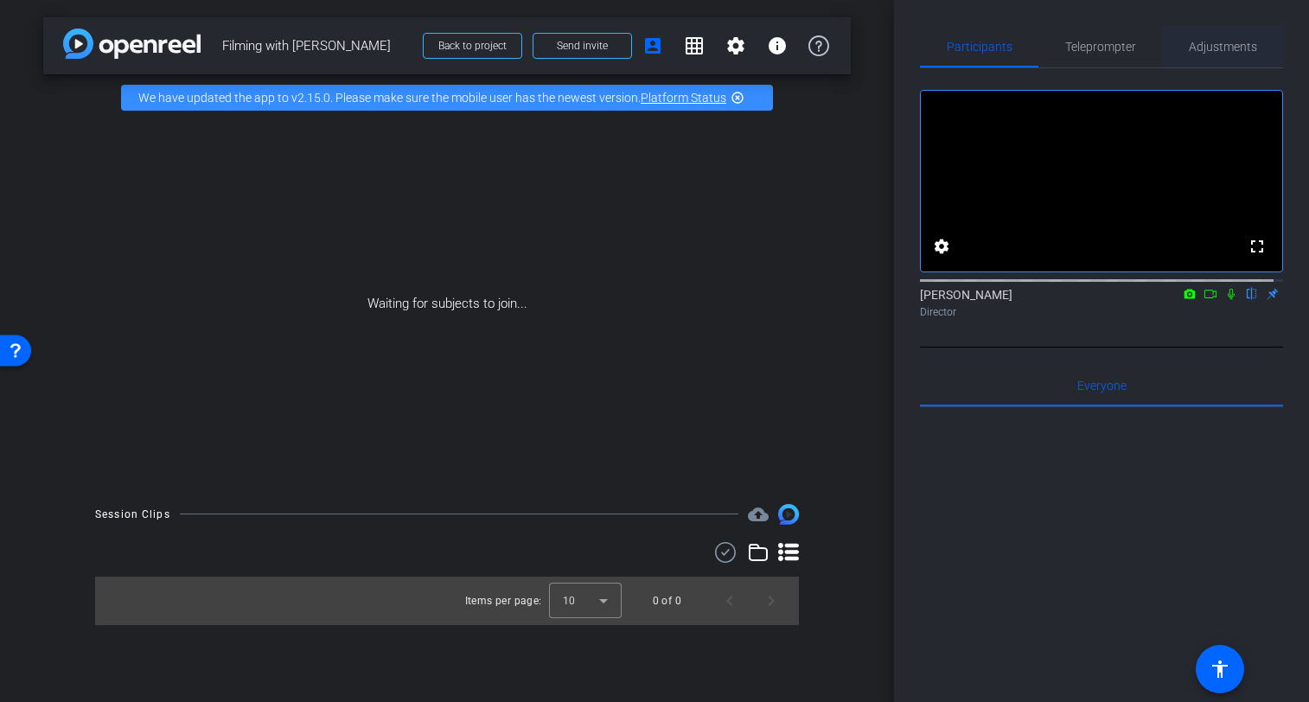
click at [1205, 45] on span "Adjustments" at bounding box center [1223, 47] width 68 height 12
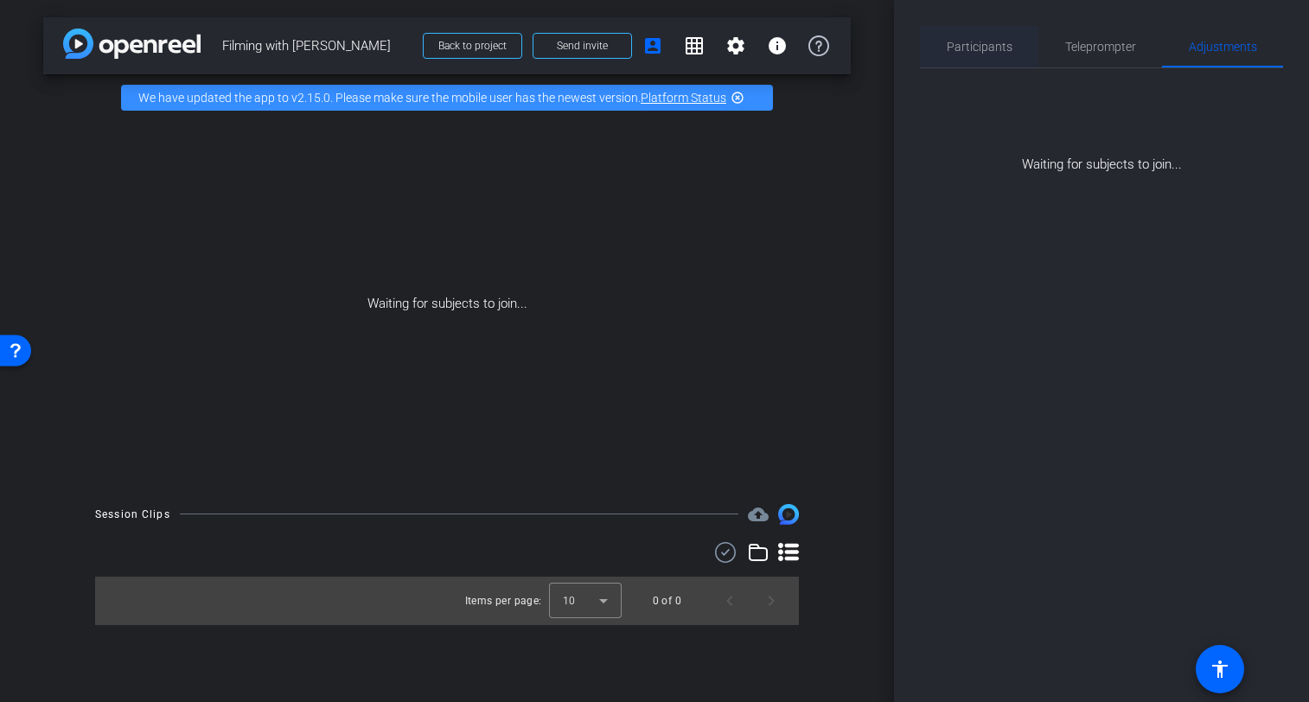
click at [997, 48] on span "Participants" at bounding box center [980, 47] width 66 height 12
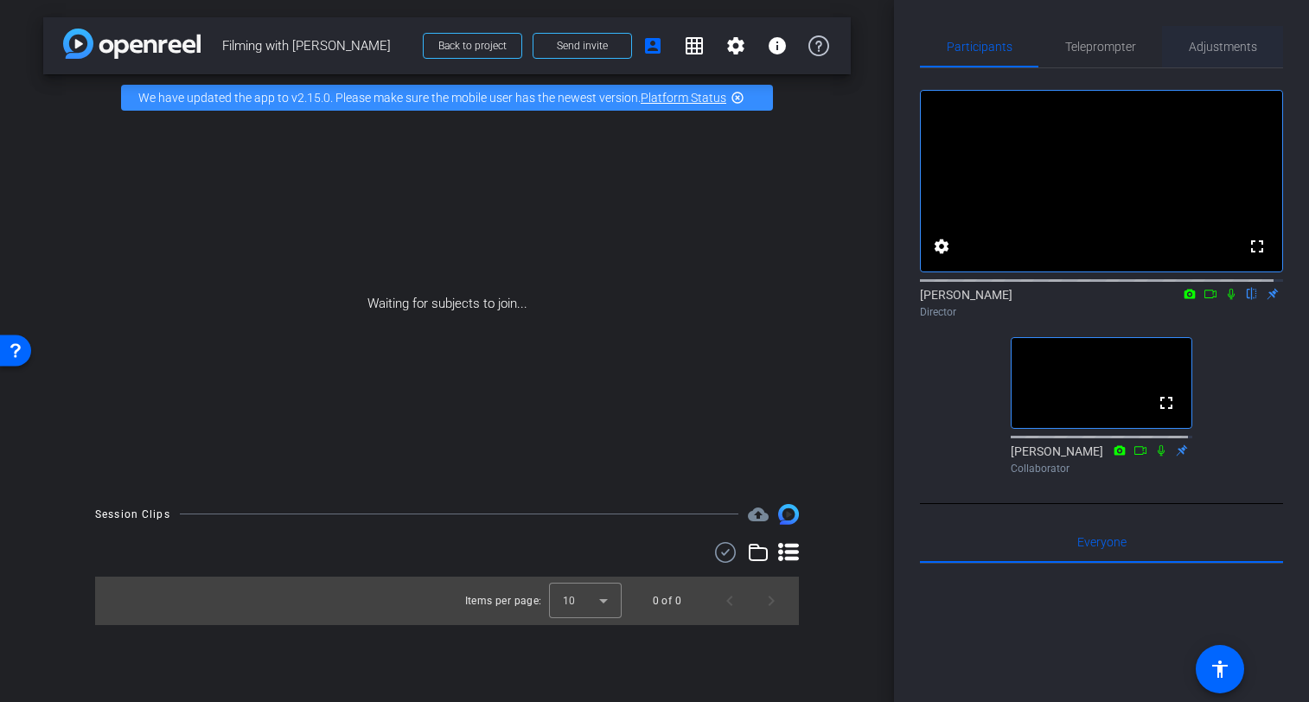
click at [1200, 48] on span "Adjustments" at bounding box center [1223, 47] width 68 height 12
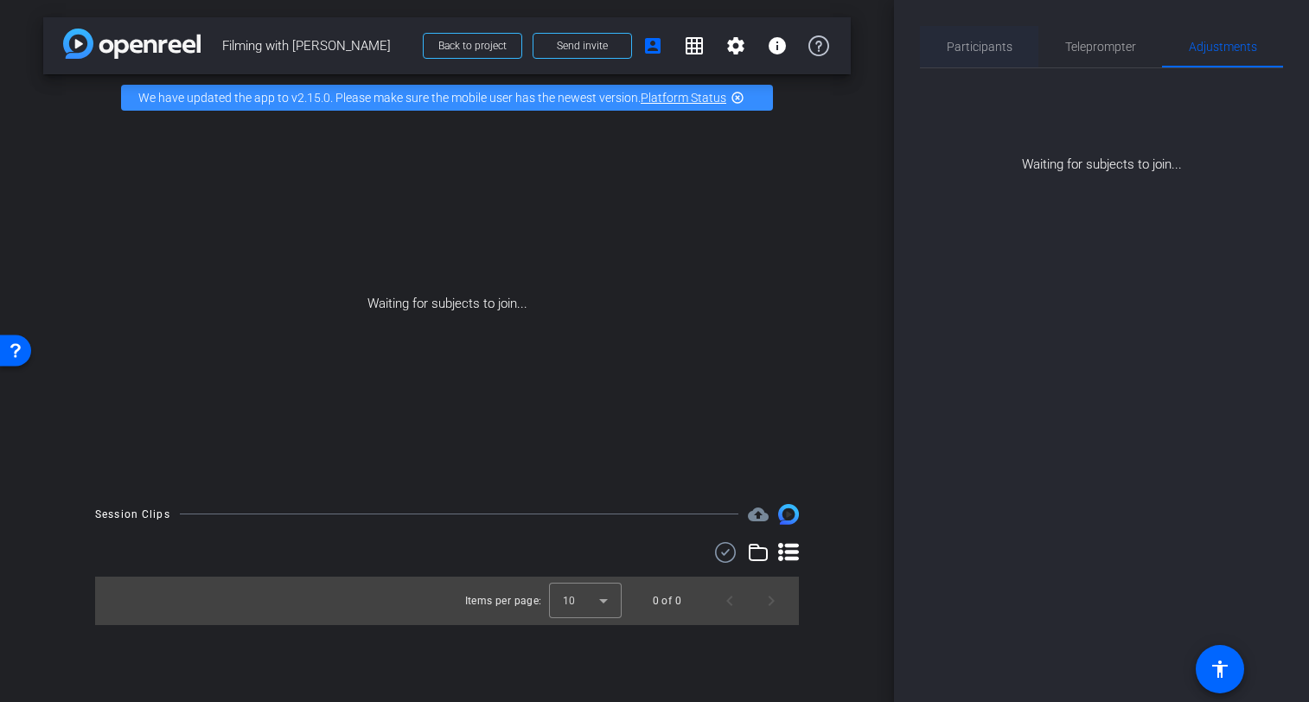
click at [984, 46] on span "Participants" at bounding box center [980, 47] width 66 height 12
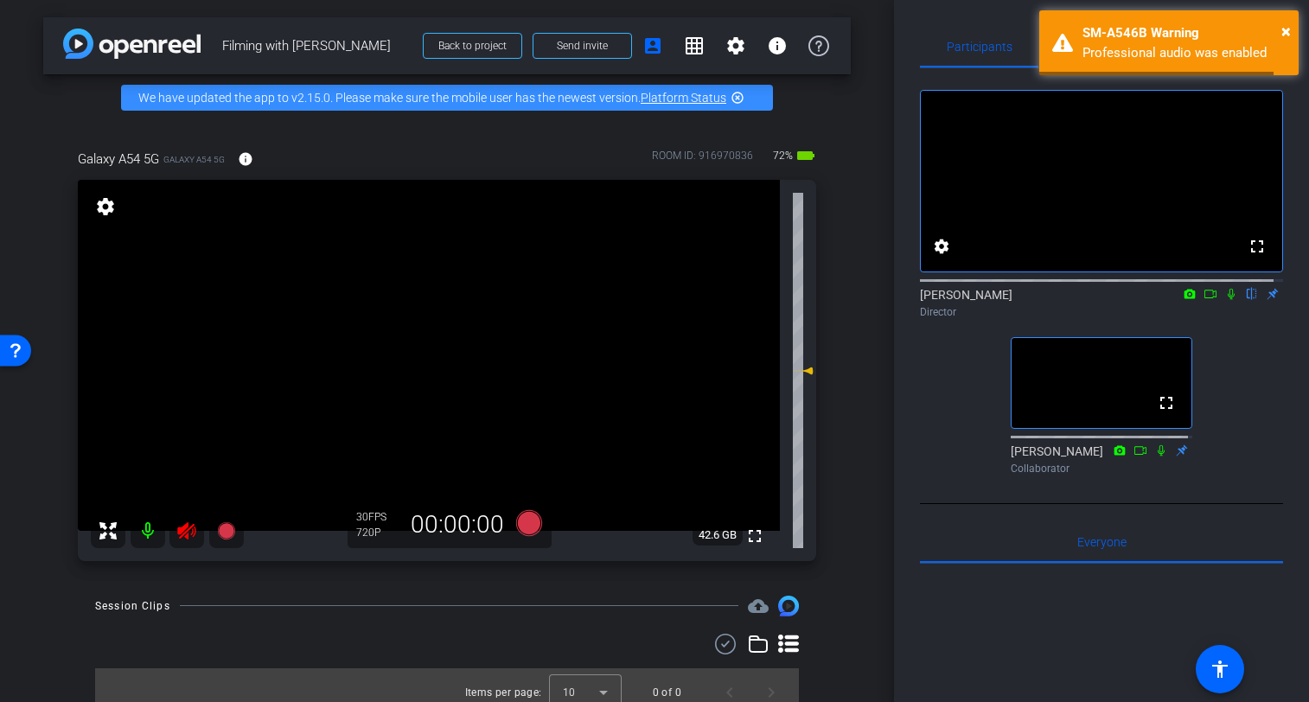
click at [186, 530] on icon at bounding box center [186, 530] width 18 height 17
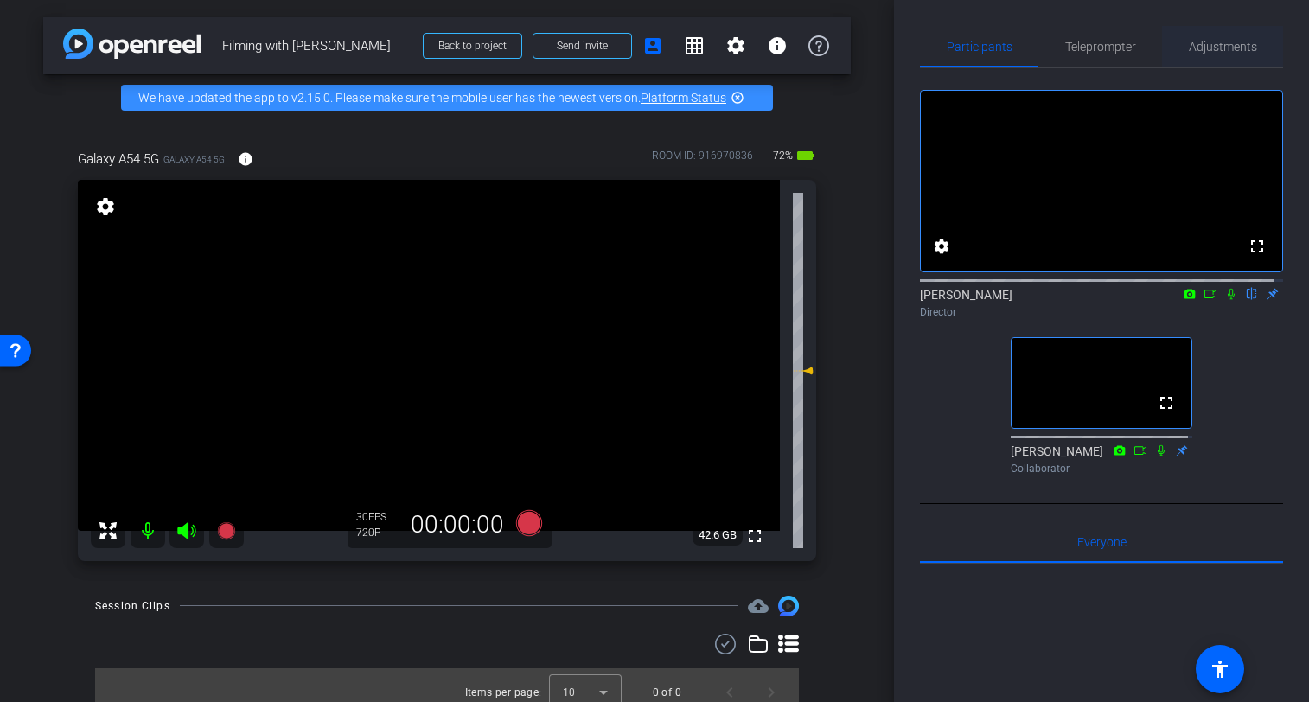
click at [1205, 47] on span "Adjustments" at bounding box center [1223, 47] width 68 height 12
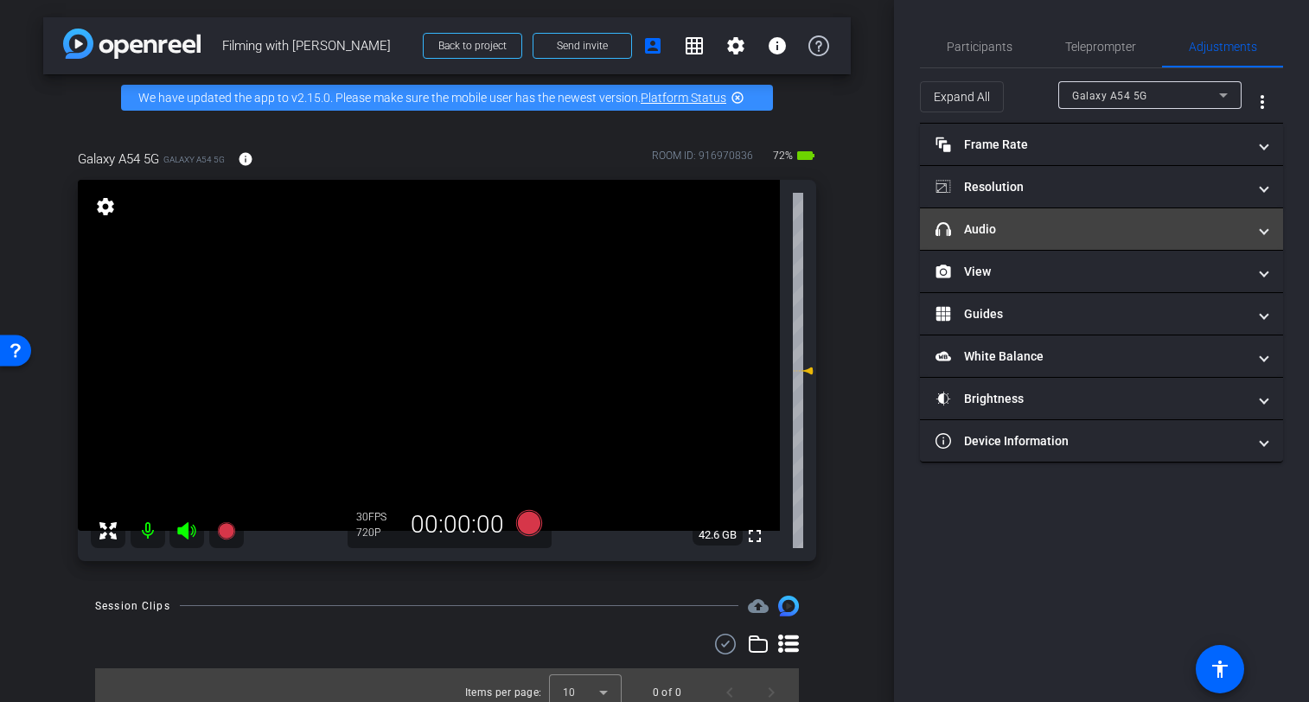
click at [1266, 231] on span at bounding box center [1264, 230] width 7 height 18
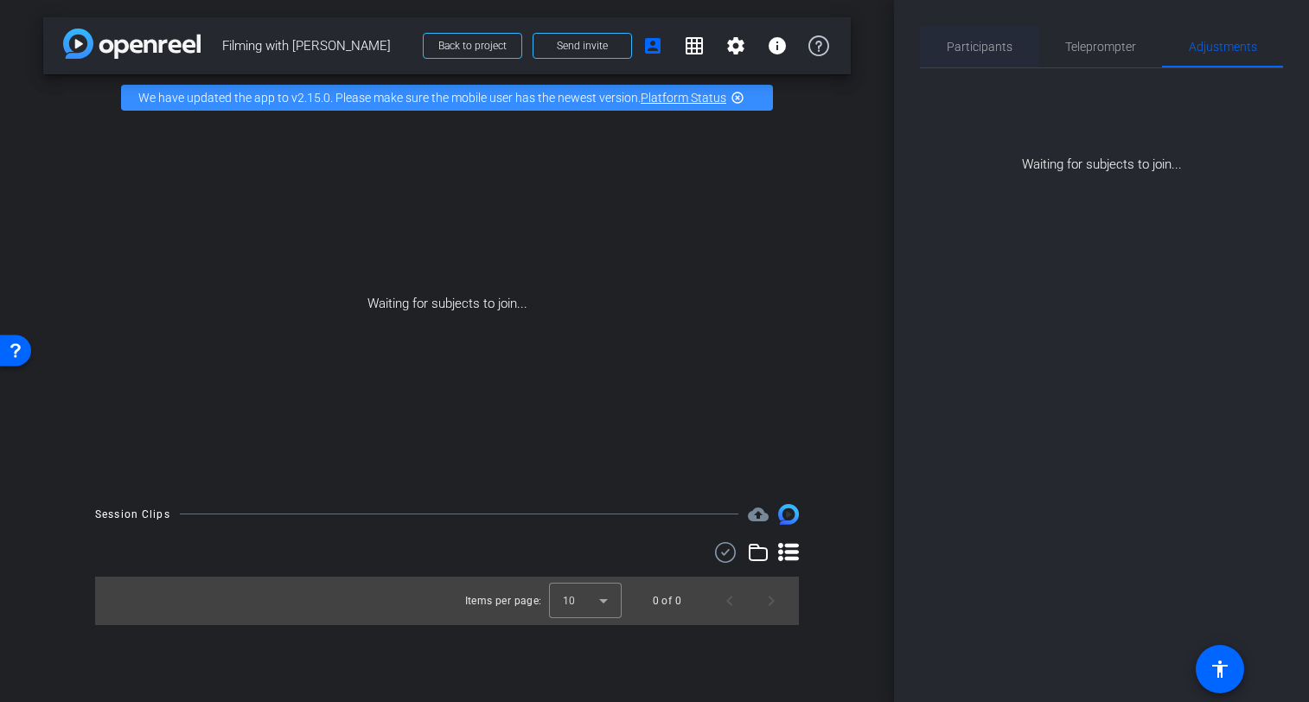
click at [980, 48] on span "Participants" at bounding box center [980, 47] width 66 height 12
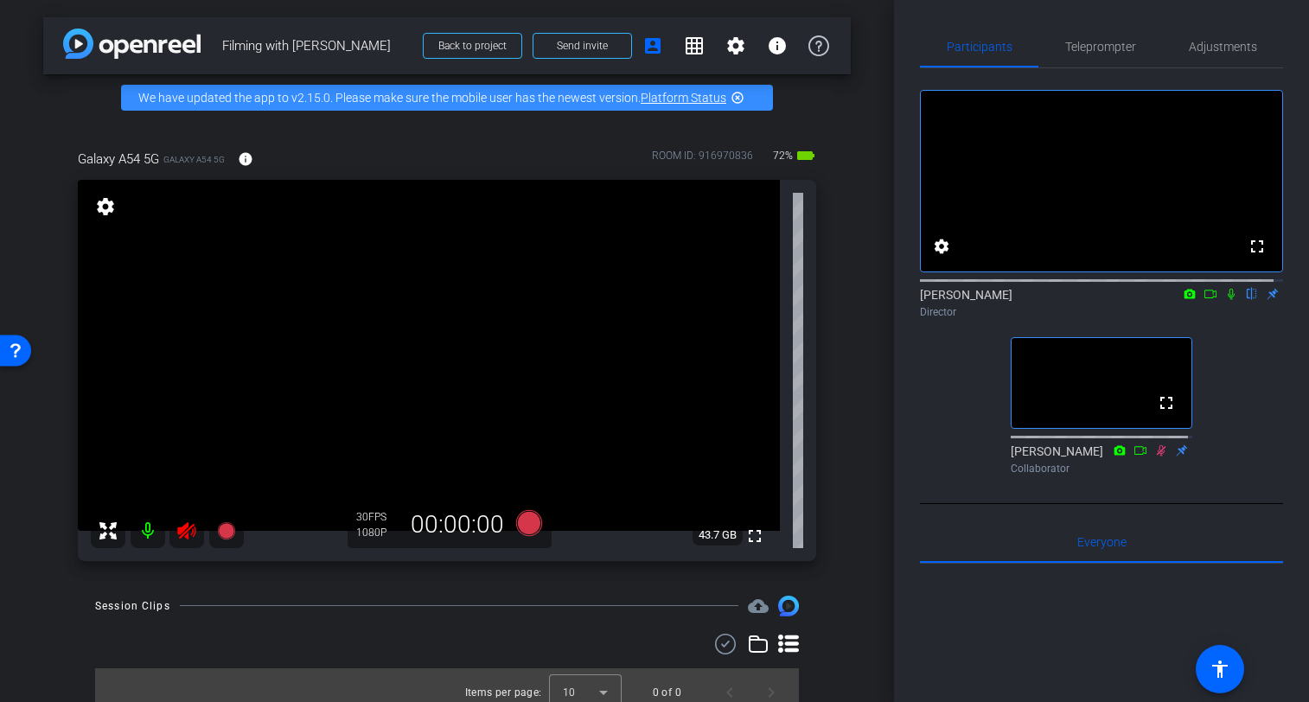
click at [188, 532] on icon at bounding box center [186, 531] width 21 height 21
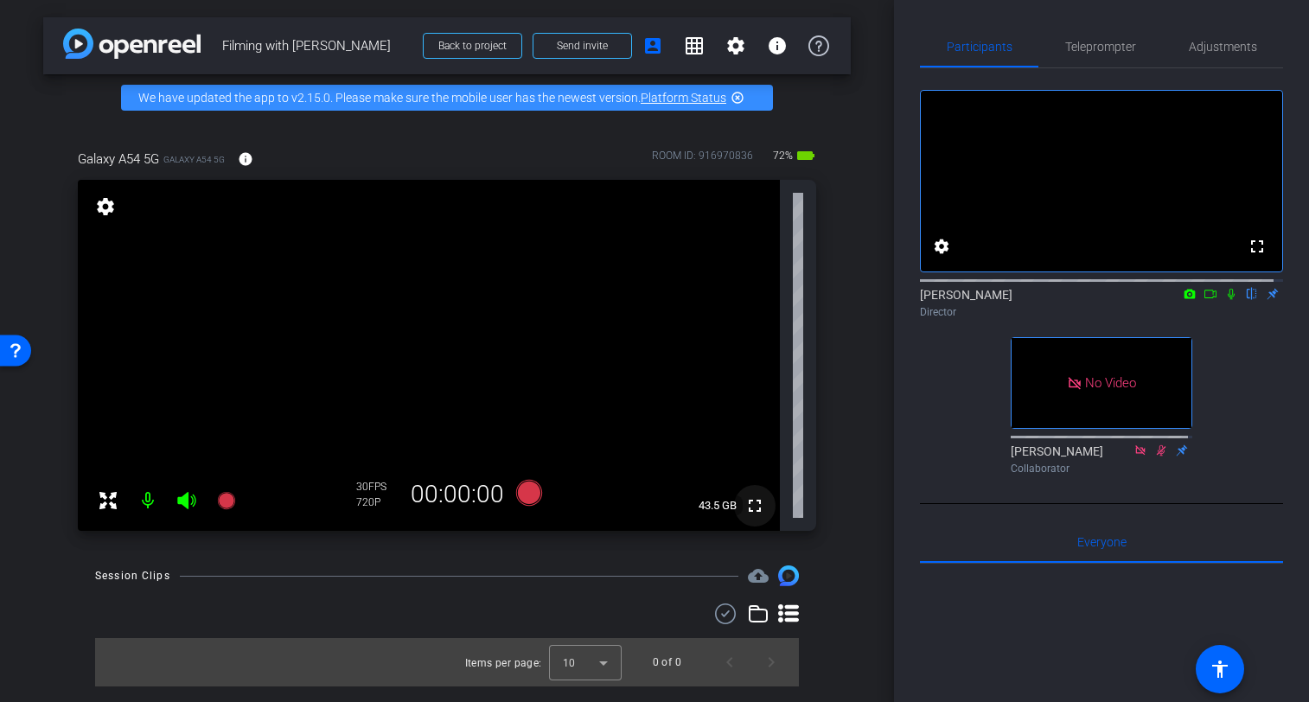
click at [754, 502] on mat-icon "fullscreen" at bounding box center [755, 506] width 21 height 21
click at [1200, 46] on span "Adjustments" at bounding box center [1223, 47] width 68 height 12
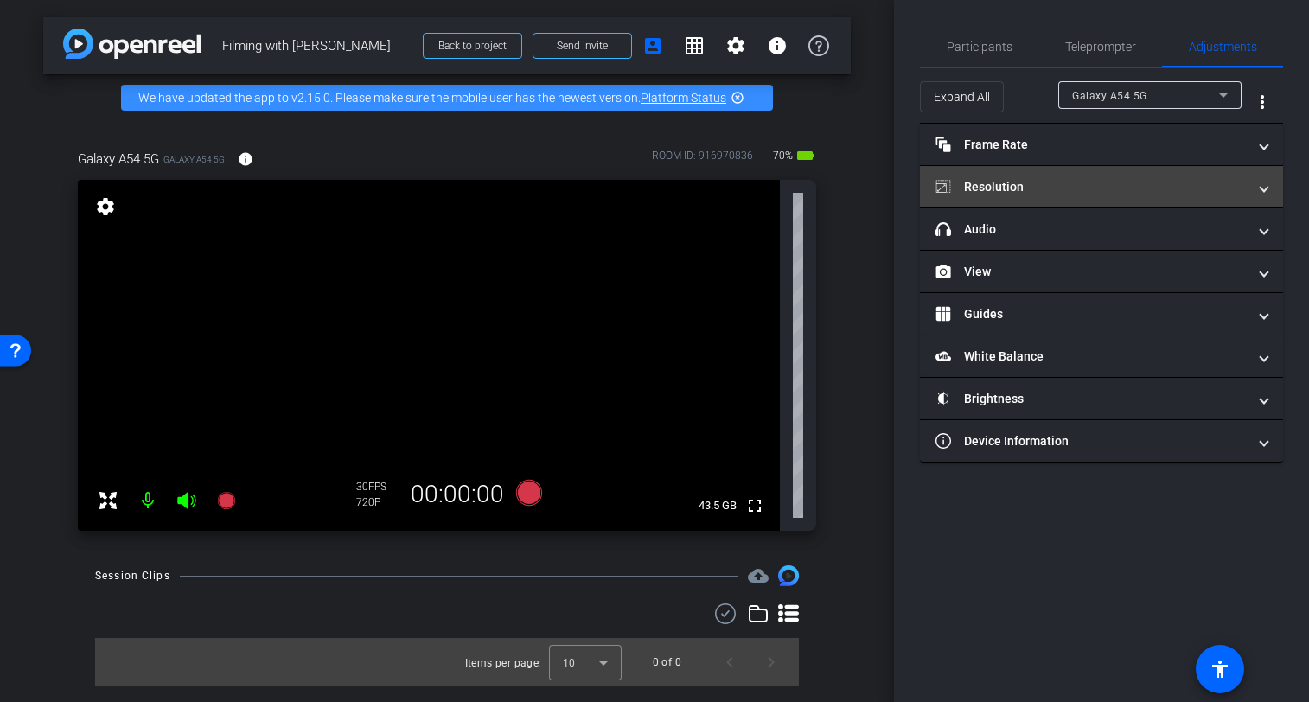
click at [1262, 188] on span at bounding box center [1264, 187] width 7 height 18
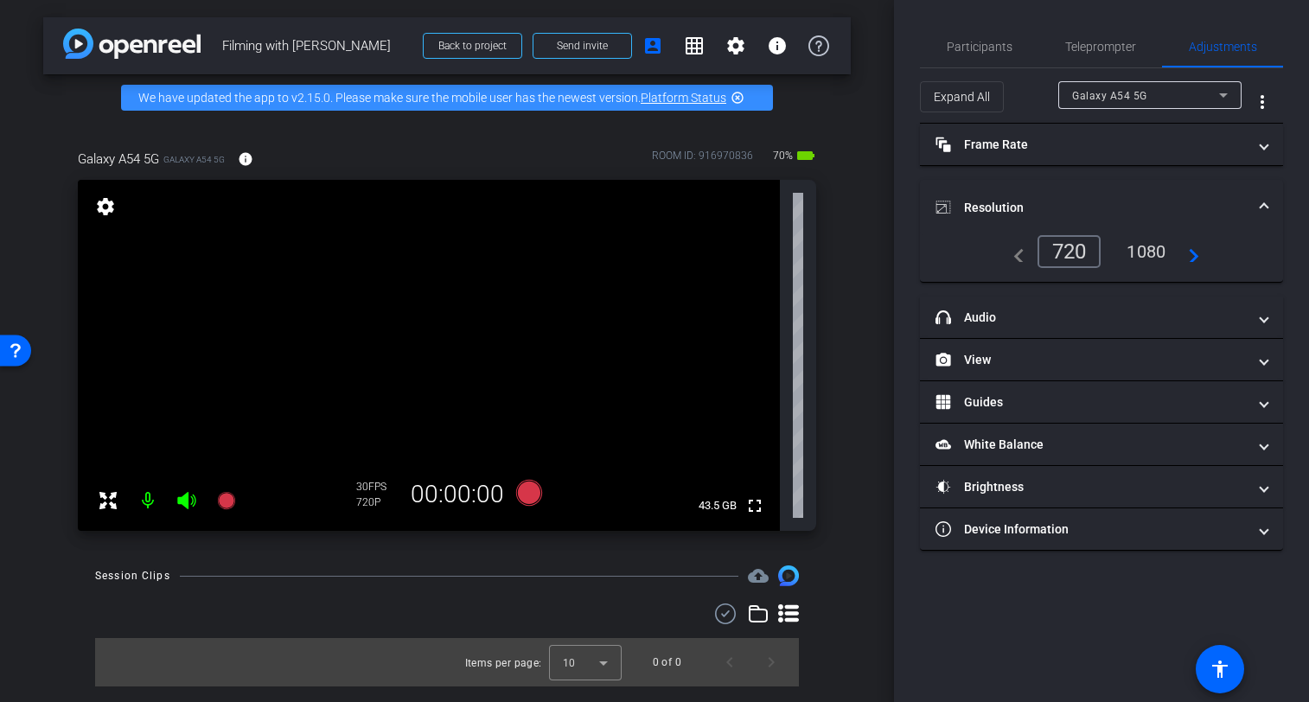
click at [1148, 252] on div "1080" at bounding box center [1146, 251] width 65 height 29
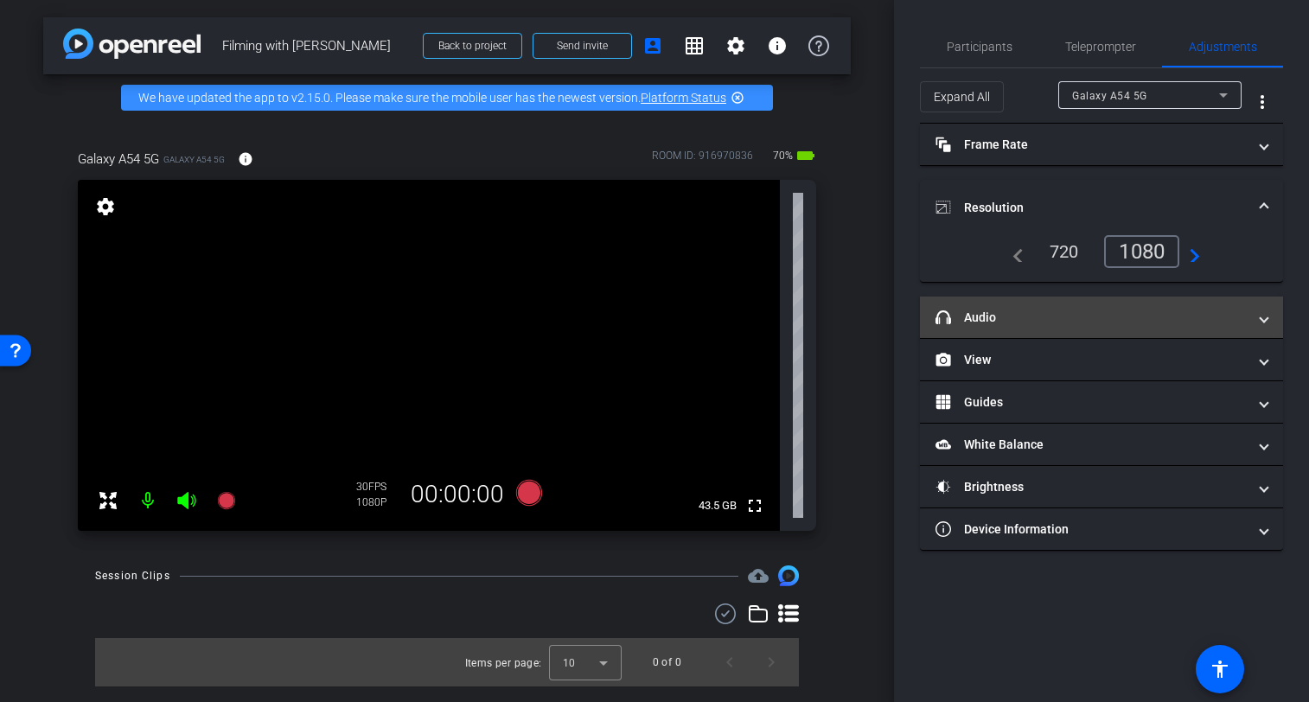
click at [1263, 317] on span at bounding box center [1264, 318] width 7 height 18
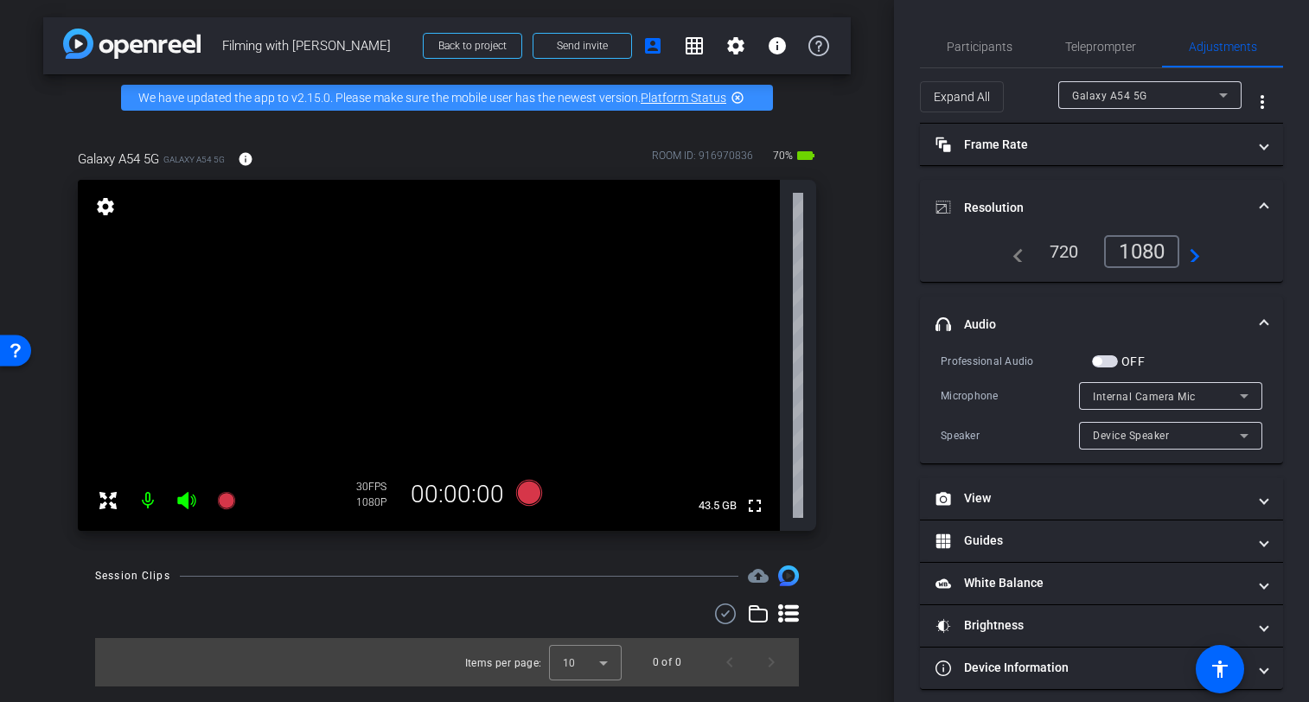
click at [486, 599] on div "Session Clips cloud_upload Items per page: 10 0 of 0" at bounding box center [447, 626] width 808 height 121
click at [968, 45] on span "Participants" at bounding box center [980, 47] width 66 height 12
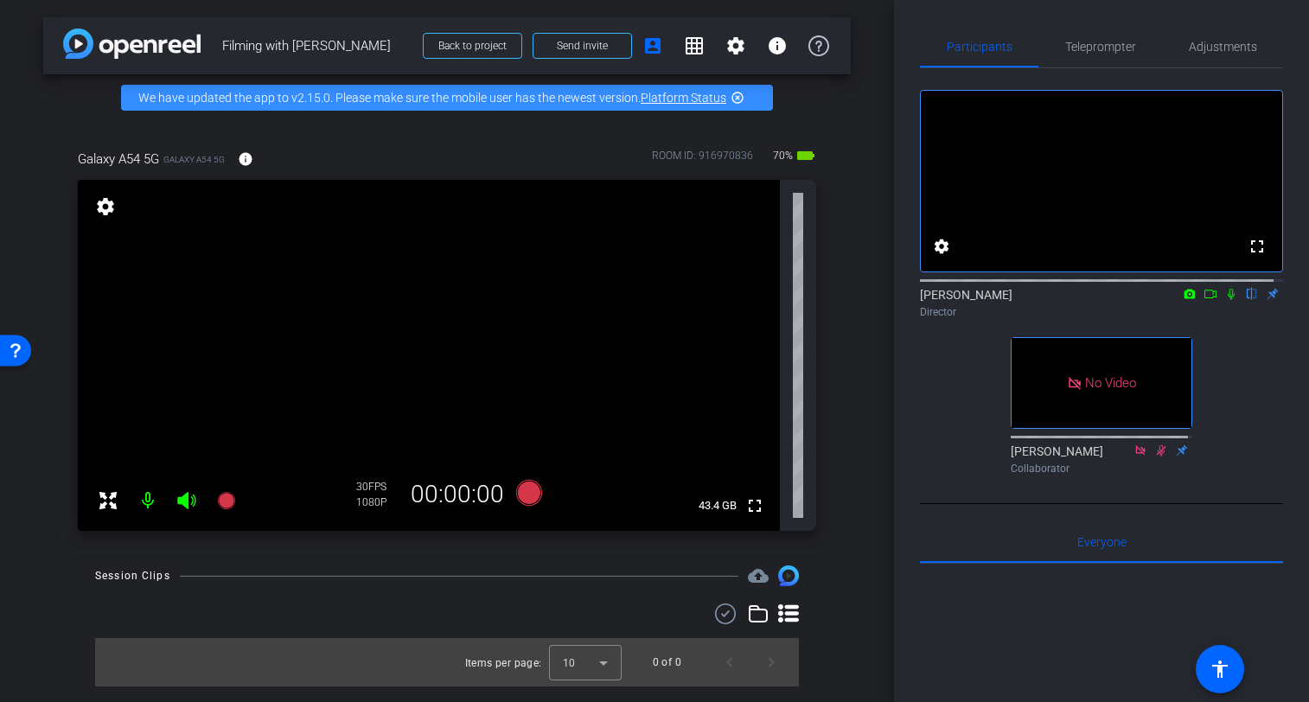
click at [1228, 300] on icon at bounding box center [1231, 294] width 7 height 11
click at [530, 489] on icon at bounding box center [529, 493] width 26 height 26
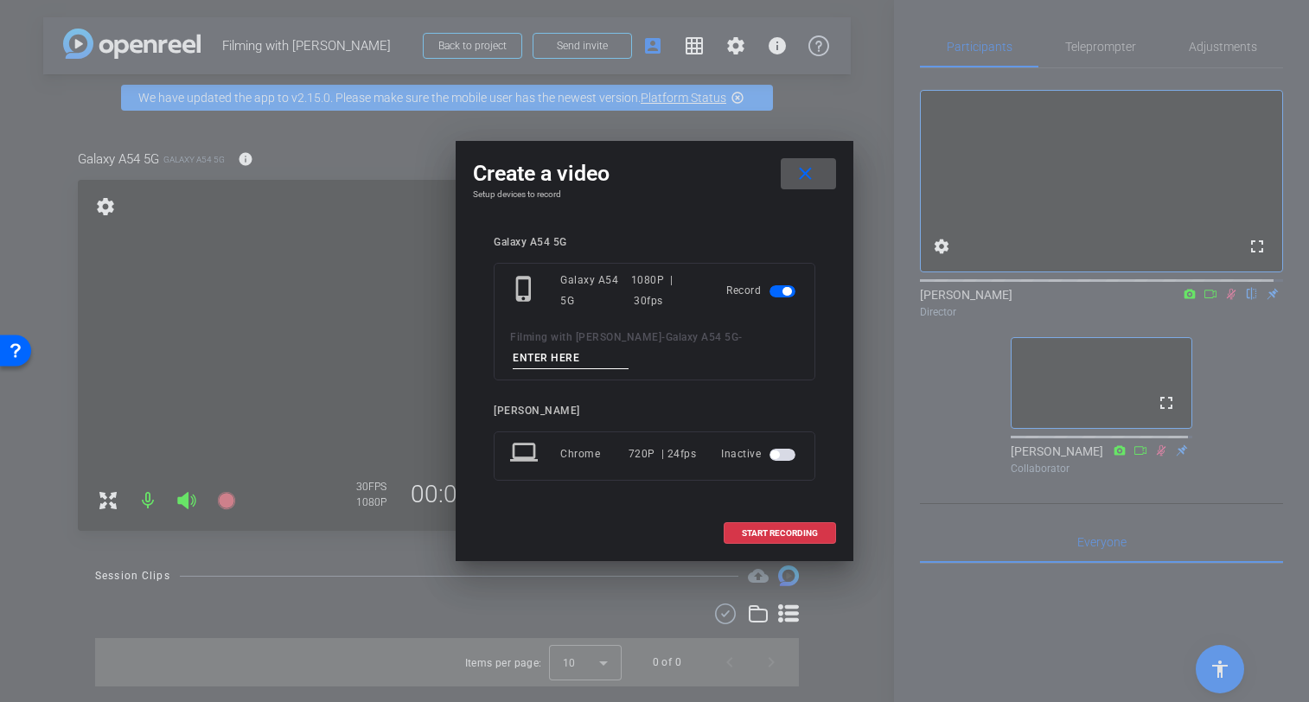
click at [560, 356] on input at bounding box center [571, 359] width 116 height 22
type input "Dominika 1"
click at [777, 532] on span "START RECORDING" at bounding box center [780, 533] width 76 height 9
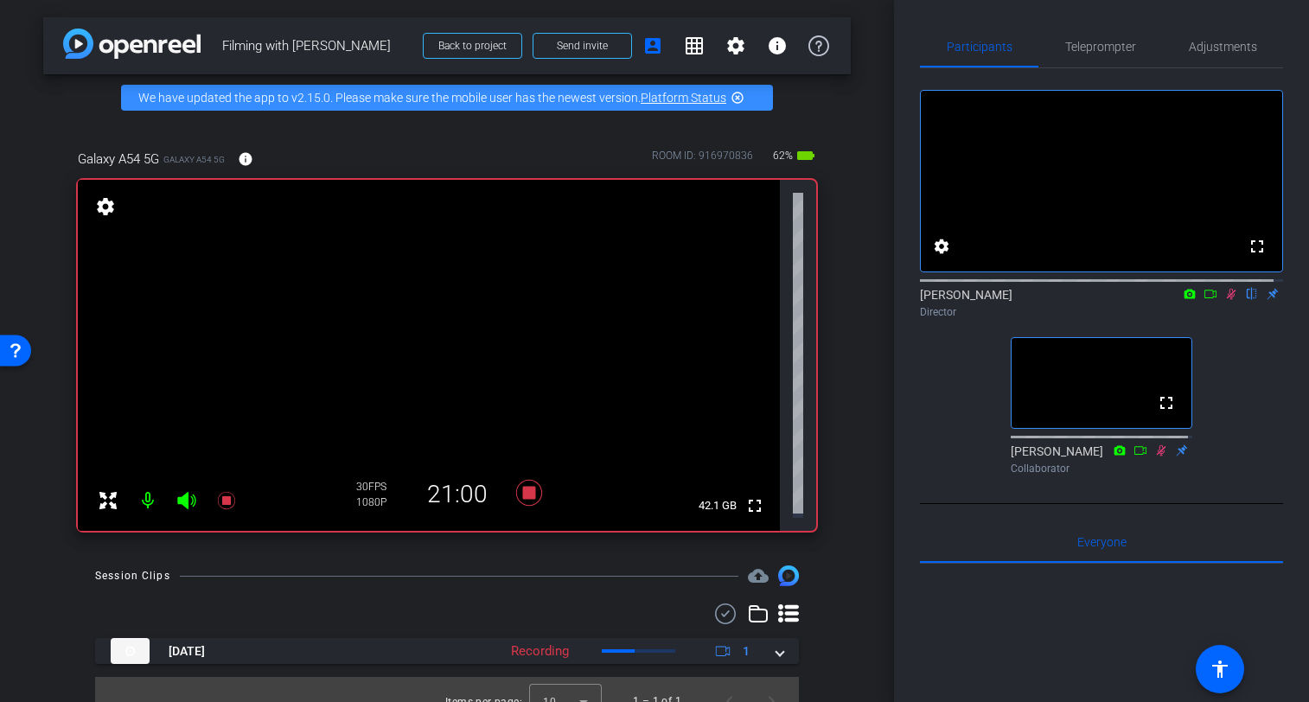
scroll to position [19, 0]
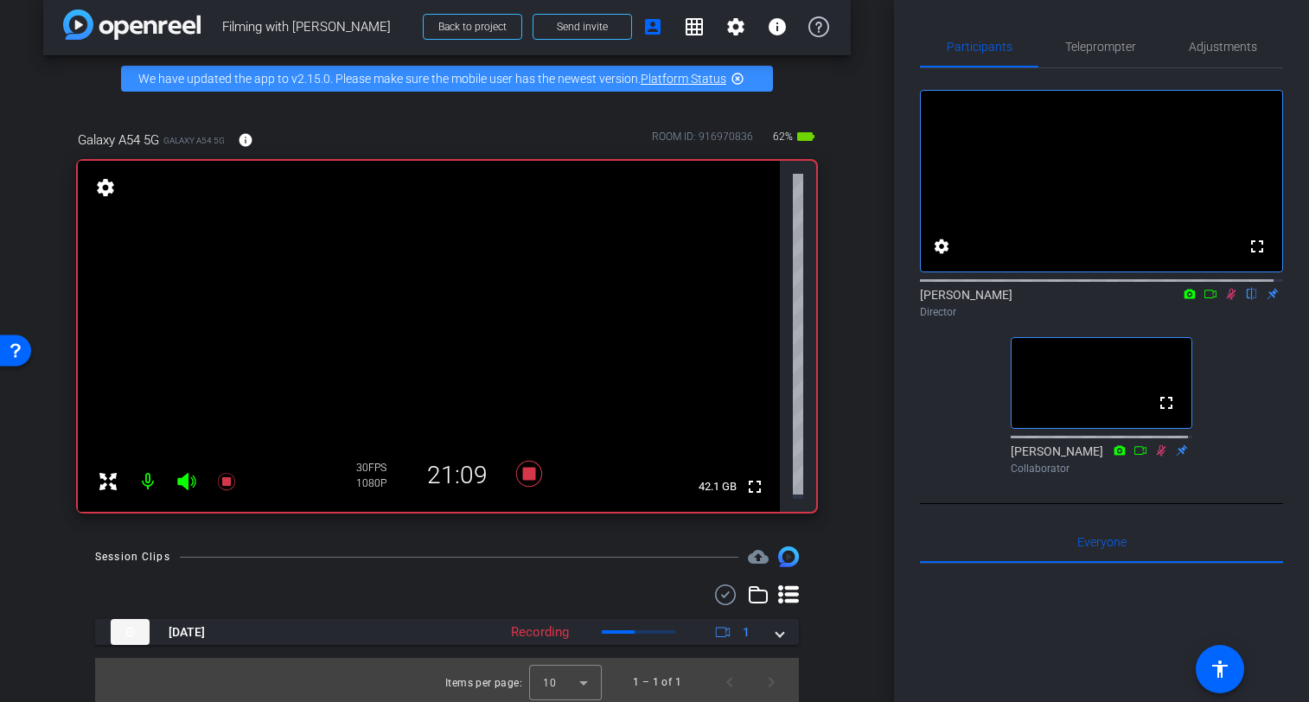
drag, startPoint x: 895, startPoint y: 375, endPoint x: 893, endPoint y: 297, distance: 78.7
click at [893, 297] on div "arrow_back Filming with [PERSON_NAME] Back to project Send invite account_box g…" at bounding box center [654, 351] width 1309 height 702
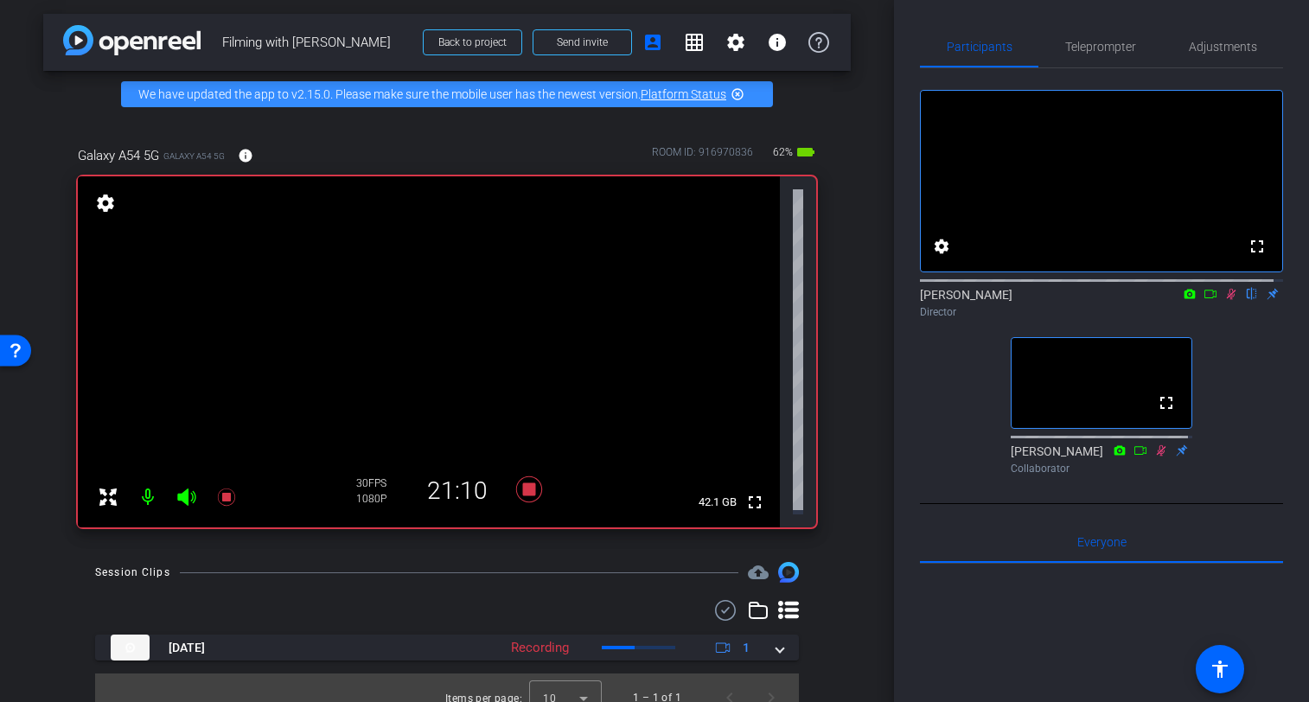
scroll to position [0, 0]
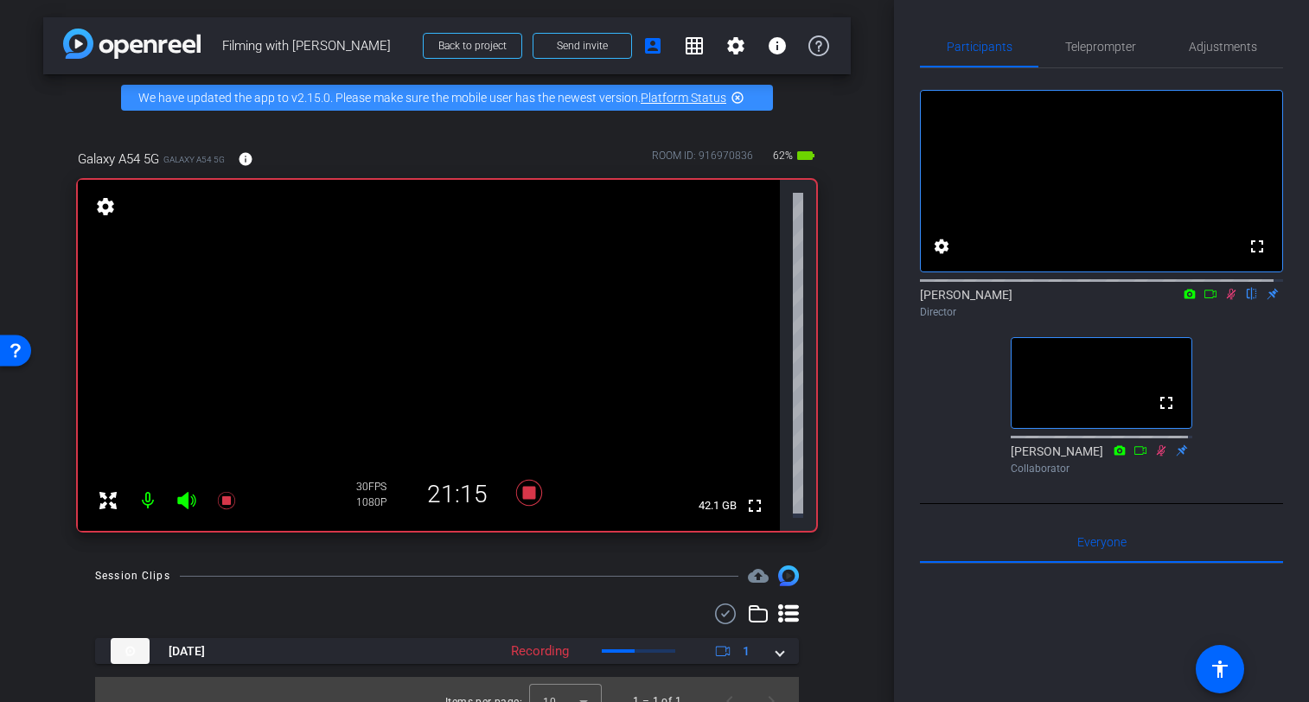
click at [857, 149] on div "arrow_back Filming with [PERSON_NAME] Back to project Send invite account_box g…" at bounding box center [447, 351] width 894 height 702
click at [1204, 300] on icon at bounding box center [1211, 294] width 14 height 12
click at [1226, 298] on icon at bounding box center [1231, 294] width 10 height 10
click at [1227, 300] on icon at bounding box center [1232, 294] width 10 height 11
click at [522, 484] on icon at bounding box center [529, 493] width 26 height 26
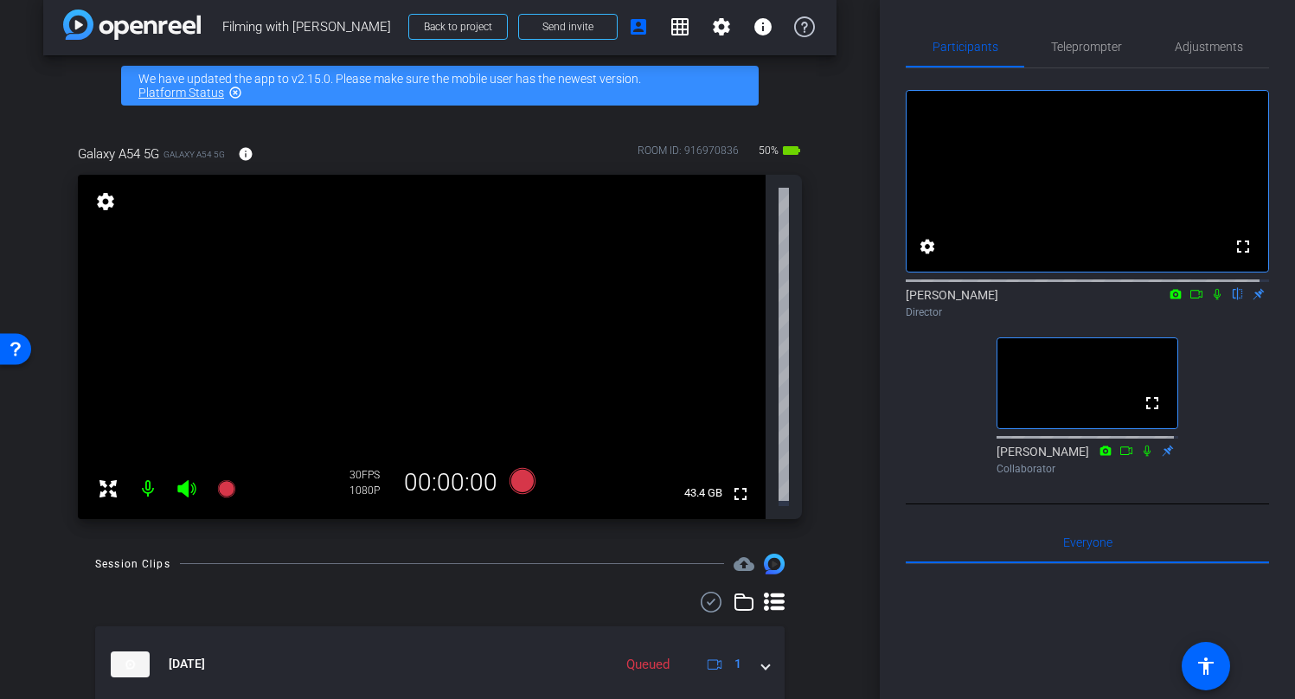
scroll to position [79, 0]
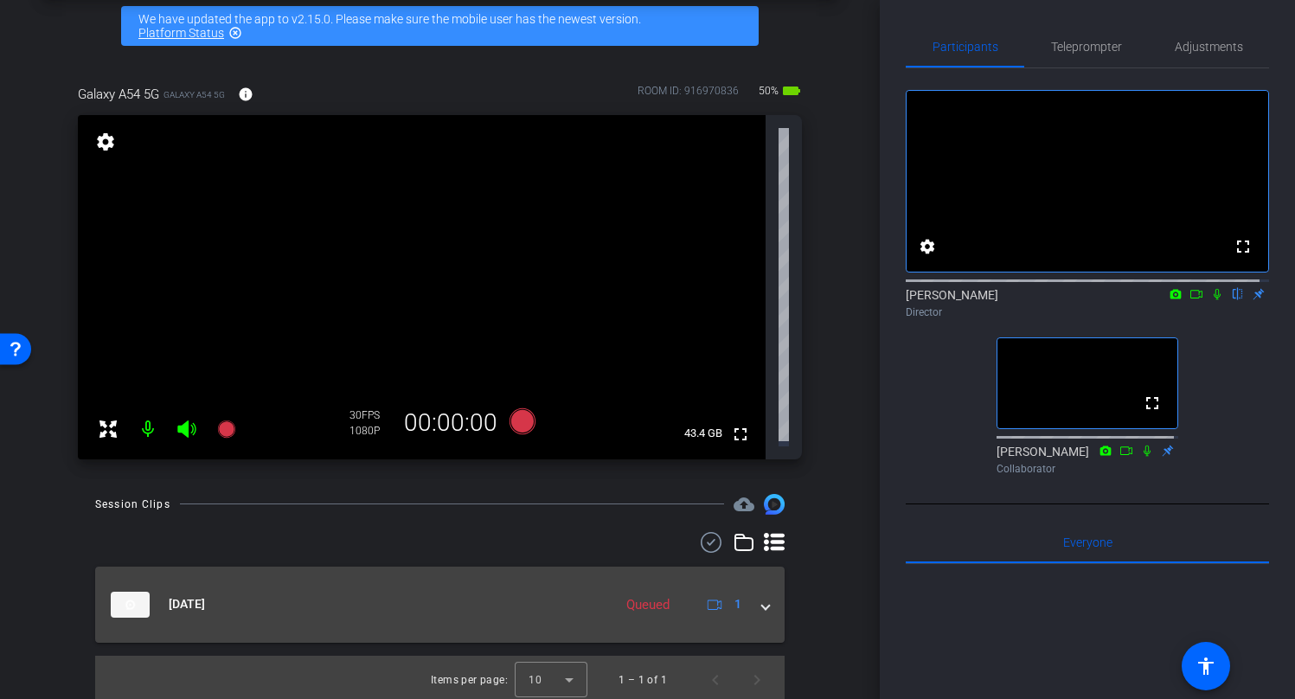
click at [762, 605] on span at bounding box center [765, 604] width 7 height 18
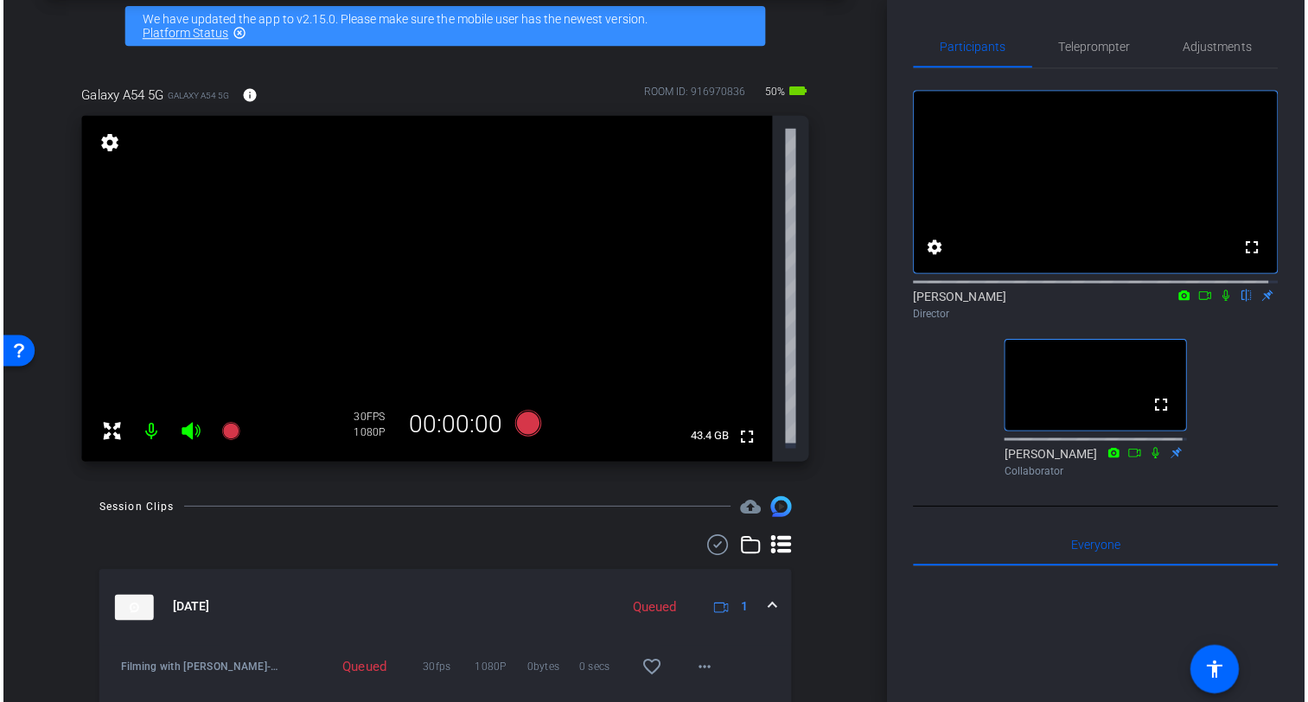
scroll to position [138, 0]
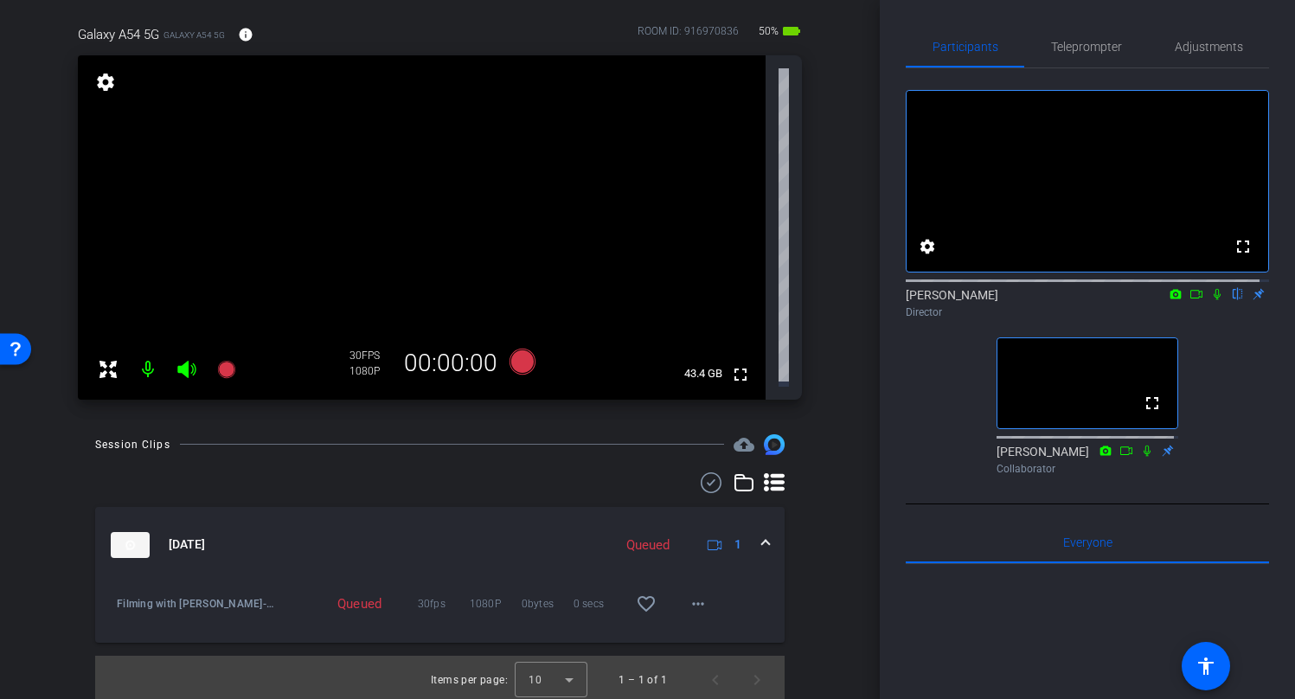
click at [837, 498] on div "arrow_back Filming with [PERSON_NAME] Back to project Send invite account_box g…" at bounding box center [440, 211] width 880 height 699
click at [689, 600] on mat-icon "more_horiz" at bounding box center [698, 603] width 21 height 21
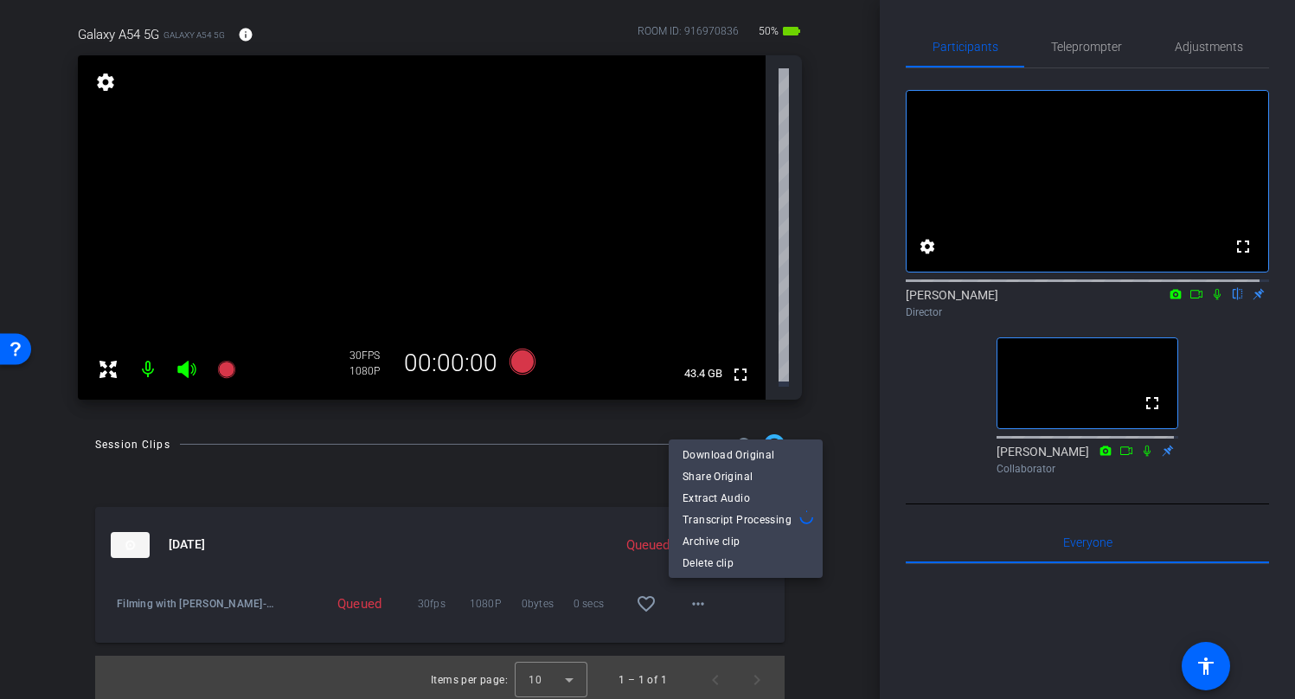
click at [812, 626] on div at bounding box center [647, 349] width 1295 height 699
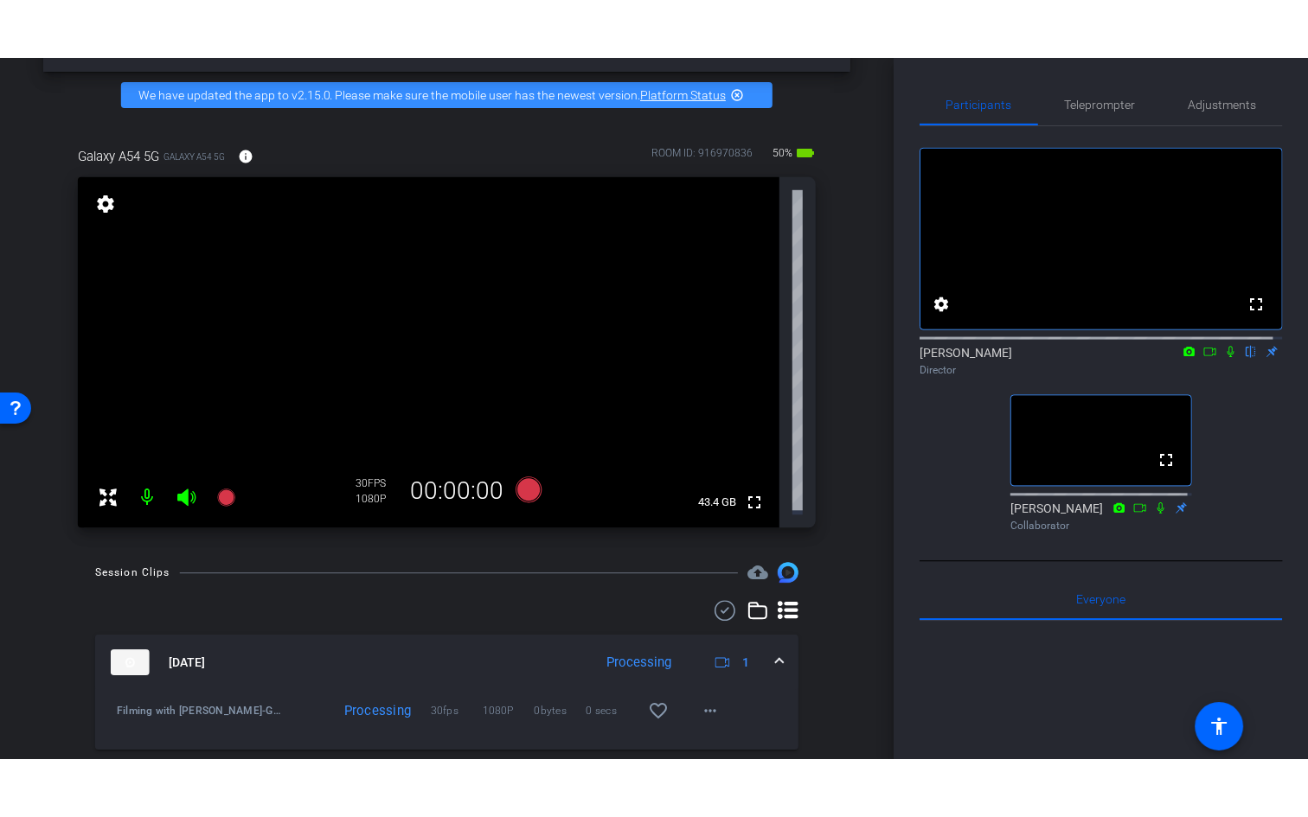
scroll to position [106, 0]
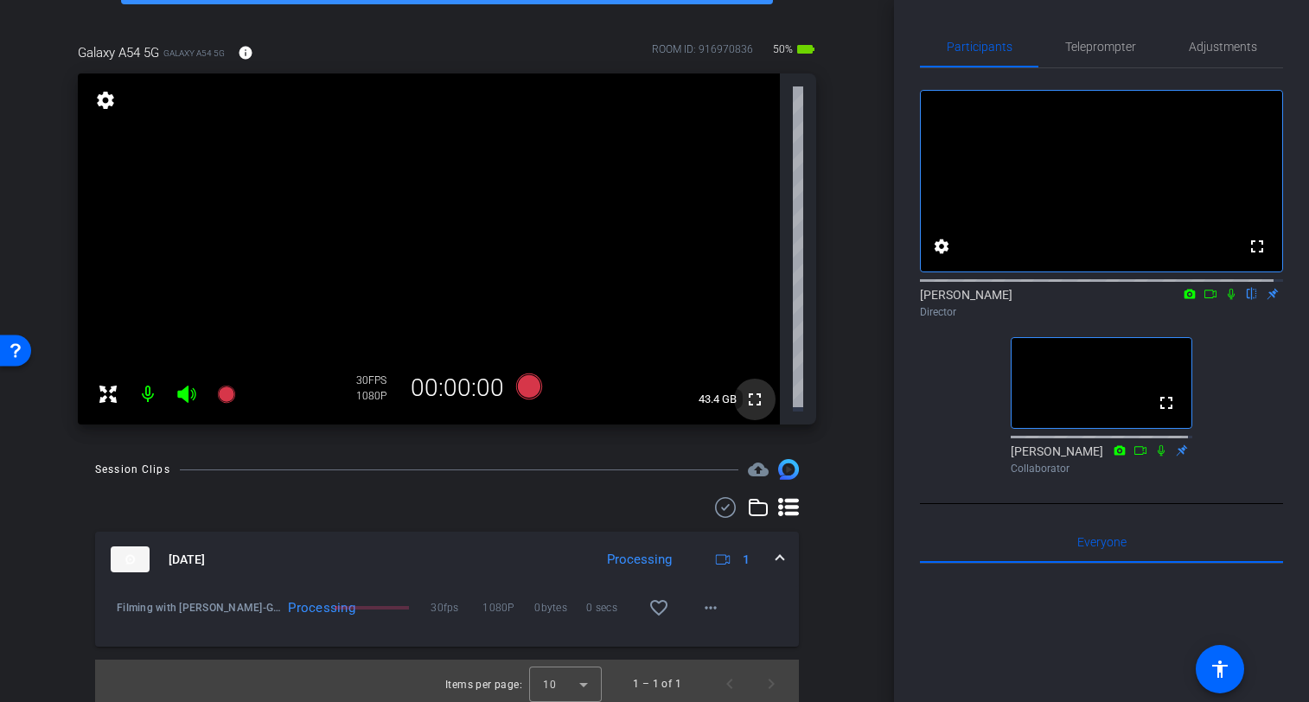
click at [745, 397] on mat-icon "fullscreen" at bounding box center [755, 399] width 21 height 21
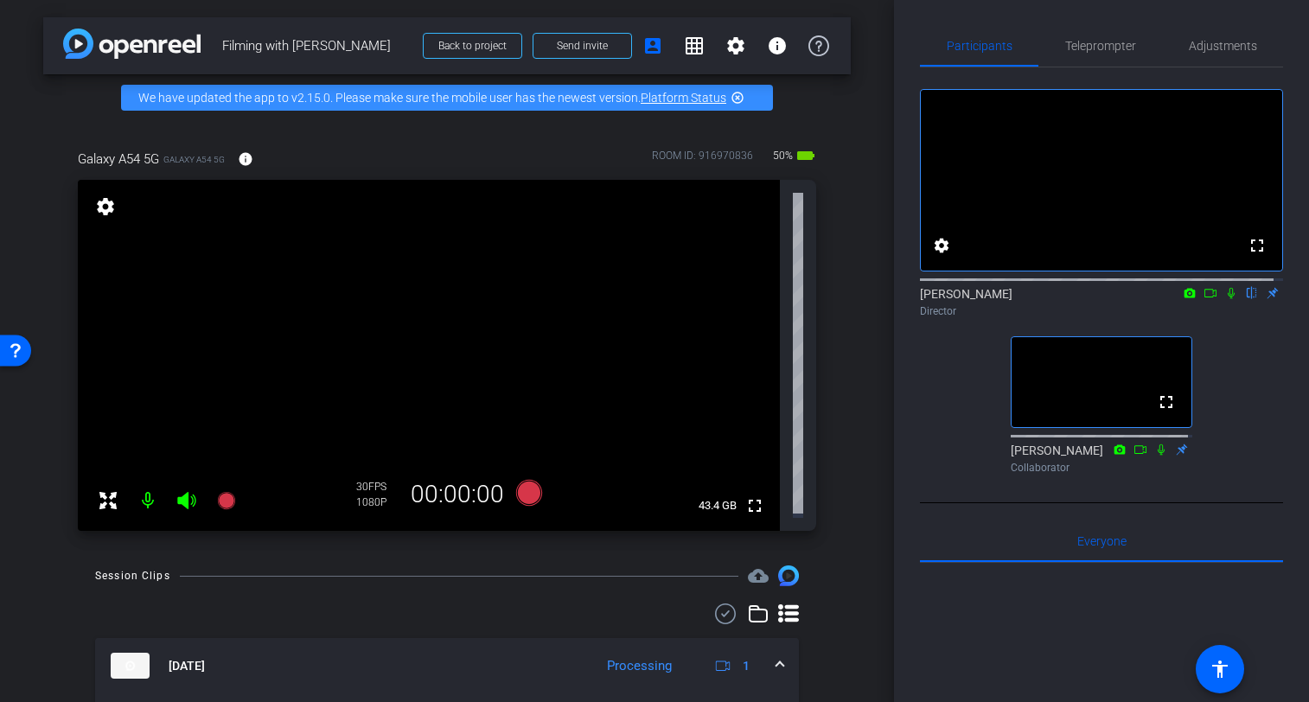
scroll to position [0, 0]
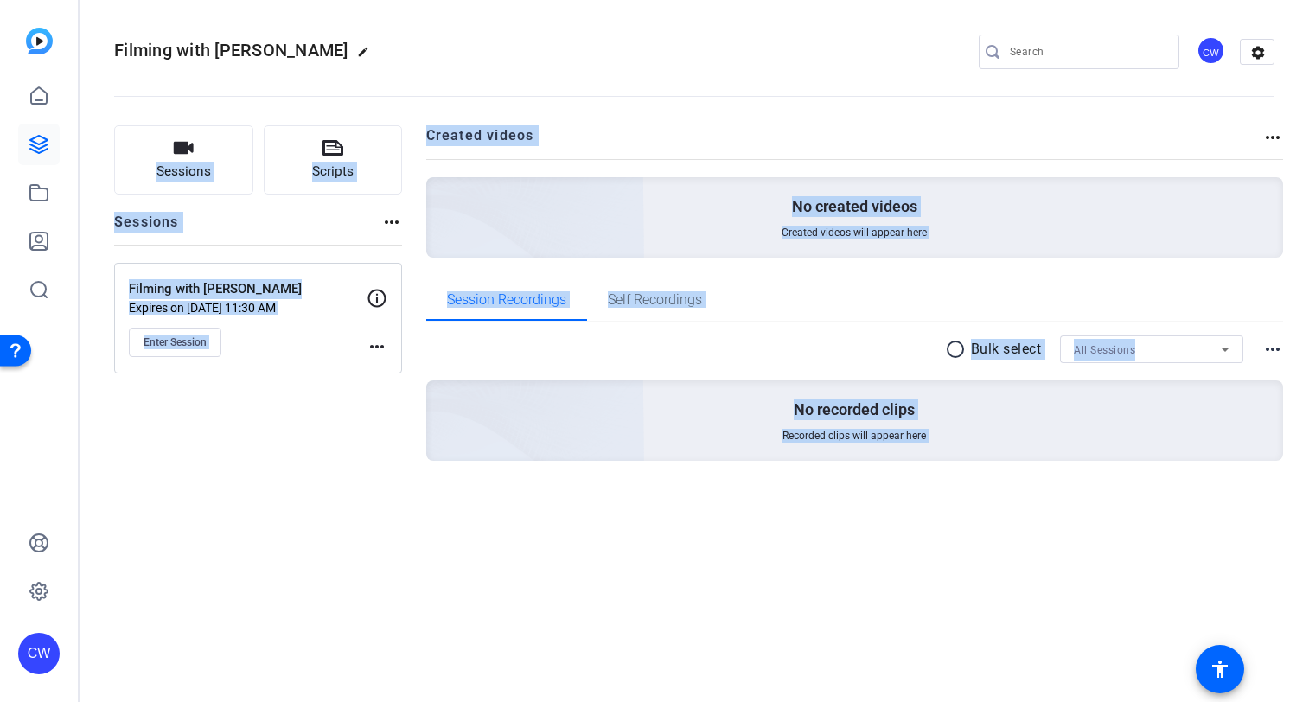
click at [921, 552] on div "Filming with [PERSON_NAME] edit CW settings Sessions Scripts Sessions more_hori…" at bounding box center [695, 351] width 1230 height 702
